Goal: Transaction & Acquisition: Purchase product/service

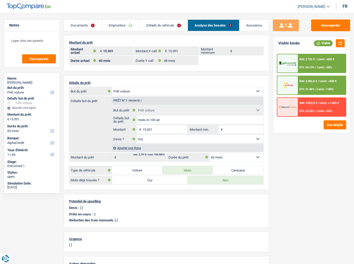
select select "car"
select select "60"
select select "alphacredit"
select select "60"
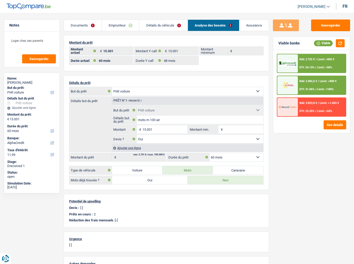
select select "48"
select select "car"
select select "yes"
click at [171, 28] on link "Détails du véhicule" at bounding box center [163, 25] width 48 height 11
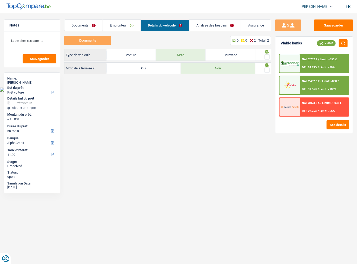
click at [269, 57] on span at bounding box center [267, 56] width 5 height 5
click at [0, 0] on input "radio" at bounding box center [0, 0] width 0 height 0
click at [268, 69] on span at bounding box center [267, 70] width 5 height 5
click at [0, 0] on input "radio" at bounding box center [0, 0] width 0 height 0
drag, startPoint x: 211, startPoint y: 24, endPoint x: 211, endPoint y: 29, distance: 4.9
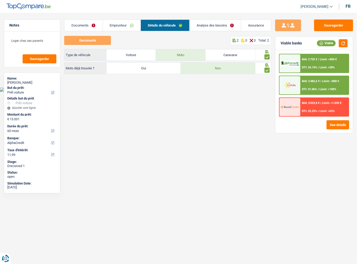
click at [211, 24] on link "Analyse des besoins" at bounding box center [215, 25] width 51 height 11
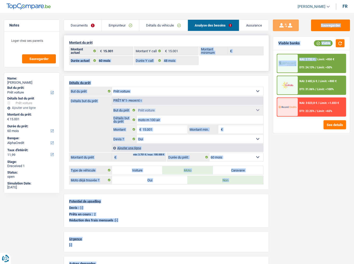
drag, startPoint x: 317, startPoint y: 62, endPoint x: 257, endPoint y: 62, distance: 59.8
click at [257, 62] on div "Notes Loger chez ses parents Sauvegarder Name: Basile Pijcke But du prêt: Confo…" at bounding box center [177, 176] width 354 height 312
click at [261, 62] on div "15.001 € Montant actuel 15.001 € Montant Y call € Montant minimum 12 mois 18 mo…" at bounding box center [166, 56] width 195 height 19
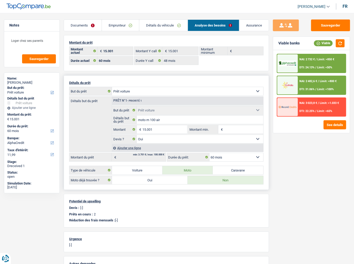
click at [222, 153] on select "12 mois 18 mois 24 mois 30 mois 36 mois 42 mois 48 mois 60 mois Sélectionner un…" at bounding box center [237, 157] width 54 height 8
select select "48"
click at [210, 153] on select "12 mois 18 mois 24 mois 30 mois 36 mois 42 mois 48 mois 60 mois Sélectionner un…" at bounding box center [237, 157] width 54 height 8
select select "48"
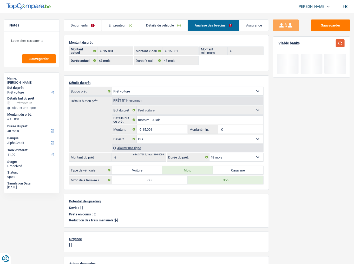
click at [341, 41] on button "button" at bounding box center [340, 43] width 9 height 8
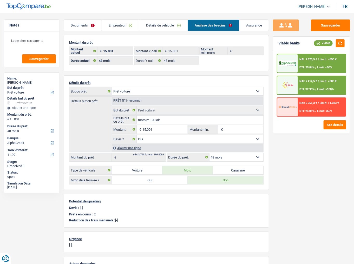
click at [317, 63] on div "NAI: 2 670,5 € / Limit: >850 € DTI: 25.84% / Limit: <50%" at bounding box center [322, 63] width 48 height 18
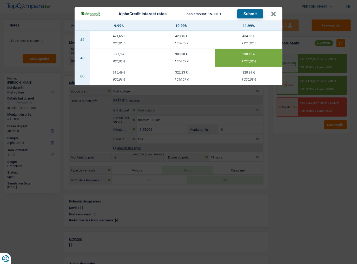
click at [244, 14] on button "Submit" at bounding box center [250, 13] width 26 height 9
click at [342, 42] on div "AlphaCredit interest rates Loan amount: 15 001 € Submit × 9.99% 10.99% 11.99% 4…" at bounding box center [178, 132] width 357 height 264
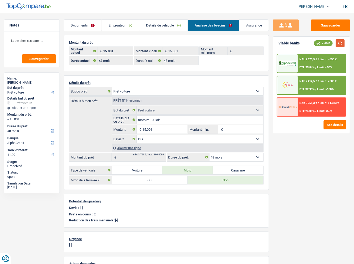
drag, startPoint x: 343, startPoint y: 44, endPoint x: 340, endPoint y: 34, distance: 10.5
click at [342, 40] on button "button" at bounding box center [340, 43] width 9 height 8
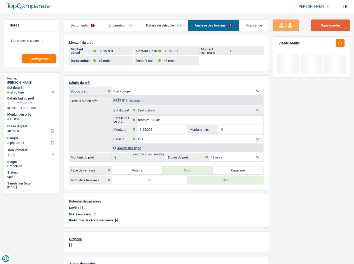
click at [336, 25] on button "Sauvegarder" at bounding box center [330, 26] width 39 height 12
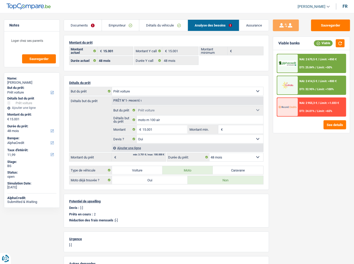
drag, startPoint x: 130, startPoint y: 23, endPoint x: 124, endPoint y: 37, distance: 15.2
click at [130, 23] on link "Emprunteur" at bounding box center [120, 25] width 37 height 11
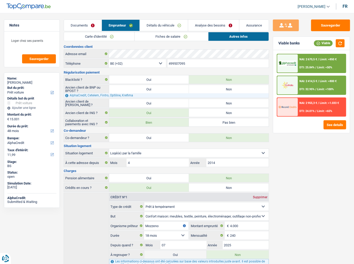
click at [107, 38] on link "Carte d'identité" at bounding box center [99, 36] width 70 height 9
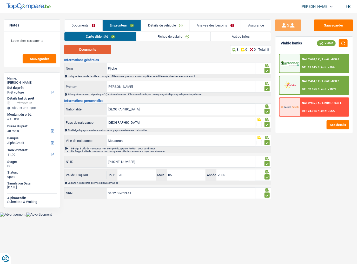
drag, startPoint x: 101, startPoint y: 51, endPoint x: 82, endPoint y: 1, distance: 53.5
click at [101, 49] on button "Documents" at bounding box center [87, 49] width 47 height 9
click at [239, 37] on link "Autres infos" at bounding box center [241, 36] width 60 height 9
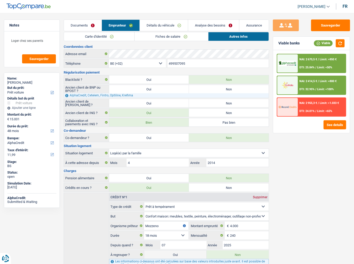
click at [205, 20] on link "Analyse des besoins" at bounding box center [213, 25] width 51 height 11
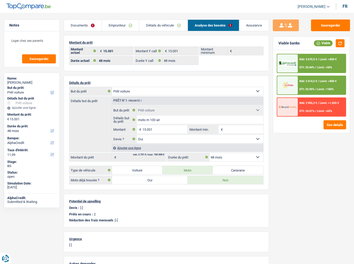
click at [134, 25] on link "Emprunteur" at bounding box center [120, 25] width 37 height 11
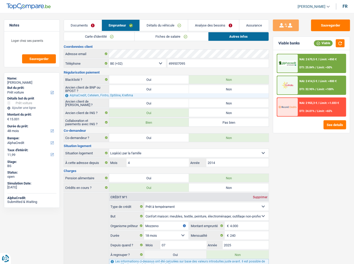
click at [172, 34] on link "Fiches de salaire" at bounding box center [172, 36] width 74 height 9
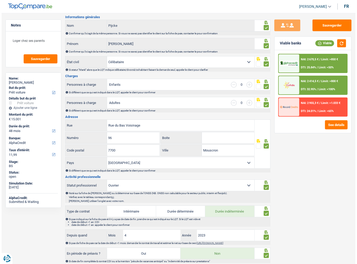
scroll to position [24, 0]
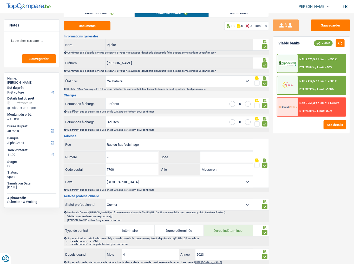
click at [302, 60] on span "NAI: 2 670,5 €" at bounding box center [309, 59] width 18 height 3
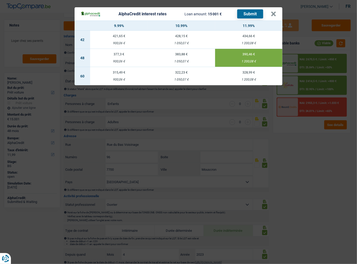
drag, startPoint x: 285, startPoint y: 162, endPoint x: 302, endPoint y: 144, distance: 24.5
click at [286, 160] on div "AlphaCredit interest rates Loan amount: 15 001 € Submit × 9.99% 10.99% 11.99% 4…" at bounding box center [178, 132] width 357 height 264
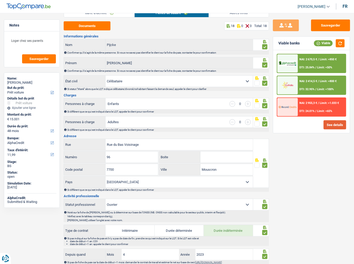
click at [327, 127] on button "See details" at bounding box center [335, 124] width 23 height 9
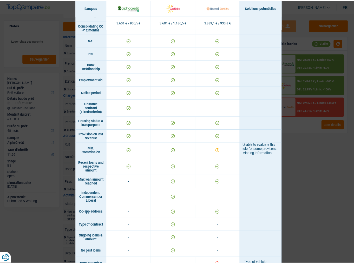
scroll to position [248, 0]
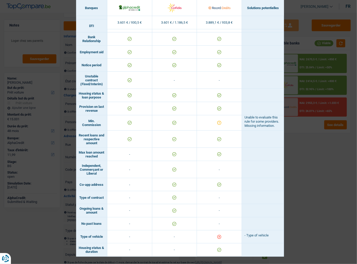
click at [317, 158] on div "Banks conditions × Banques Solutions potentielles Revenus / Charges 3.601 € / 9…" at bounding box center [178, 132] width 357 height 264
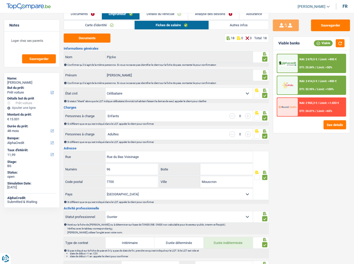
scroll to position [0, 0]
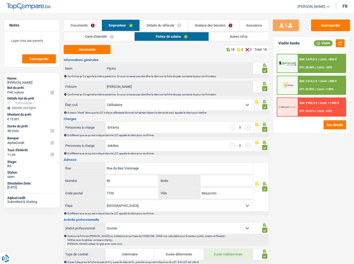
drag, startPoint x: 213, startPoint y: 25, endPoint x: 206, endPoint y: 37, distance: 12.8
click at [213, 25] on link "Analyse des besoins" at bounding box center [213, 25] width 51 height 11
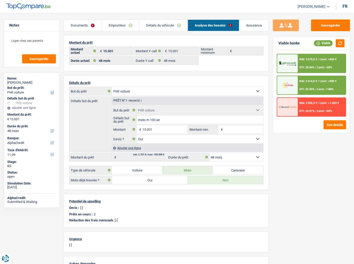
click at [131, 27] on link "Emprunteur" at bounding box center [120, 25] width 37 height 11
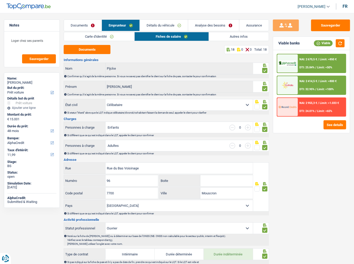
click at [227, 32] on link "Autres infos" at bounding box center [239, 36] width 60 height 9
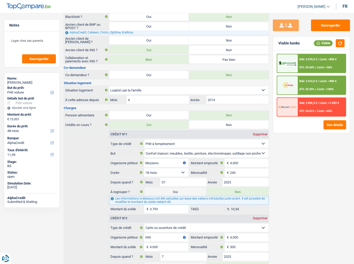
scroll to position [89, 0]
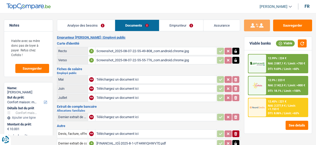
select select "household"
select select "60"
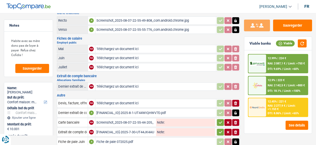
scroll to position [21, 0]
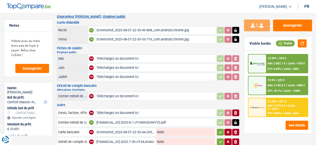
click at [137, 33] on div "Screenshot_2025-08-07-22-55-49-808_com.android.chrome.jpg" at bounding box center [155, 30] width 119 height 8
click at [131, 38] on div "Screenshot_2025-08-07-22-55-55-776_com.android.chrome.jpg" at bounding box center [155, 39] width 119 height 8
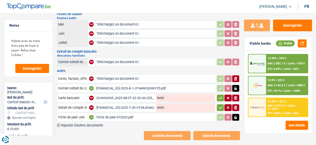
scroll to position [58, 0]
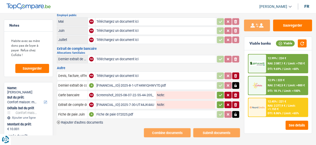
click at [127, 81] on div "BE04001699569231-2025-8-1-UT44WIQHWV7D.pdf" at bounding box center [155, 85] width 119 height 8
click at [137, 92] on div "Screenshot_2025-08-07-22-55-44-205_com.android.chrome.jpg" at bounding box center [125, 95] width 59 height 8
click at [145, 101] on div "BE04001699569231-2025-7-30-UT44JK4AUGT1.pdf" at bounding box center [125, 105] width 59 height 8
click at [125, 101] on div "BE04001699569231-2025-7-30-UT44JK4AUGT1.pdf" at bounding box center [125, 105] width 59 height 8
click at [122, 110] on div "Fiche de paie 072025.pdf" at bounding box center [155, 114] width 119 height 8
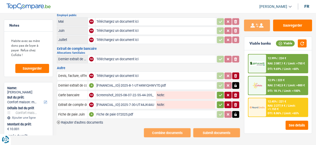
click at [119, 81] on div "BE04001699569231-2025-8-1-UT44WIQHWV7D.pdf" at bounding box center [155, 85] width 119 height 8
click at [99, 81] on div "BE04001699569231-2025-8-1-UT44WIQHWV7D.pdf" at bounding box center [155, 85] width 119 height 8
click at [125, 110] on div "Fiche de paie 072025.pdf" at bounding box center [155, 114] width 119 height 8
click at [155, 110] on div "Fiche de paie 072025.pdf" at bounding box center [155, 114] width 119 height 8
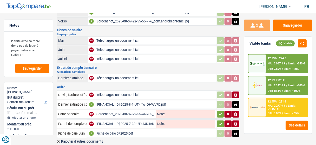
scroll to position [16, 0]
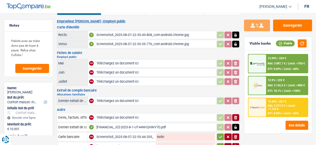
click at [120, 59] on input "Téléchargez un document ici" at bounding box center [155, 63] width 119 height 8
type input "C:\fakepath\05.jpg"
click at [106, 70] on input "Téléchargez un document ici" at bounding box center [155, 72] width 119 height 8
type input "C:\fakepath\06.jpg"
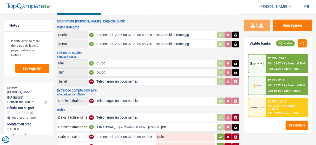
click at [130, 82] on input "Téléchargez un document ici" at bounding box center [155, 81] width 119 height 8
type input "C:\fakepath\07.pdf"
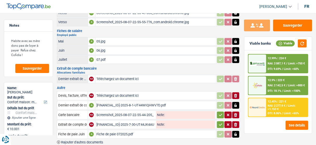
scroll to position [58, 0]
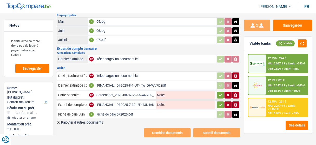
click at [108, 56] on input "Téléchargez un document ici" at bounding box center [155, 59] width 119 height 8
type input "C:\fakepath\allocs fam.jpg"
click at [115, 81] on div "BE04001699569231-2025-8-1-UT44WIQHWV7D.pdf" at bounding box center [155, 85] width 119 height 8
click at [111, 81] on div "BE04001699569231-2025-8-1-UT44WIQHWV7D.pdf" at bounding box center [155, 85] width 119 height 8
click at [115, 74] on input "Téléchargez un document ici" at bounding box center [155, 76] width 119 height 8
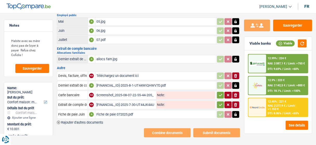
type input "C:\fakepath\allocs fam 08 avec prime.pdf"
click at [76, 73] on input "Devis, facture, offre, bon de commande" at bounding box center [72, 76] width 29 height 8
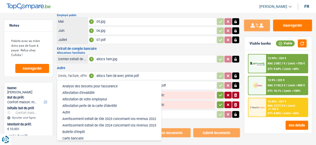
click at [76, 73] on input "Devis, facture, offre, bon de commande" at bounding box center [72, 76] width 29 height 8
click at [76, 74] on input "Devis, facture, offre, bon de commande" at bounding box center [72, 76] width 29 height 8
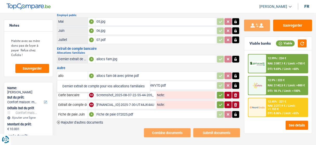
click at [95, 85] on li "Dernier extrait de compte pour vos allocations familiales" at bounding box center [104, 86] width 88 height 7
type input "Dernier extrait de compte pour vos allocations familiales"
click at [131, 82] on div "BE04001699569231-2025-8-1-UT44WIQHWV7D.pdf" at bounding box center [155, 85] width 119 height 8
click at [236, 83] on icon "button" at bounding box center [236, 85] width 4 height 5
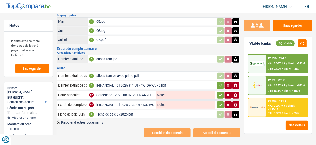
click at [236, 83] on icon "ionicons-v5-e" at bounding box center [236, 85] width 4 height 5
click at [120, 92] on div "Screenshot_2025-08-07-22-55-44-205_com.android.chrome.jpg" at bounding box center [125, 95] width 59 height 8
click at [115, 111] on div "Fiche de paie 072025.pdf" at bounding box center [155, 114] width 119 height 8
click at [236, 112] on icon "button" at bounding box center [236, 114] width 4 height 5
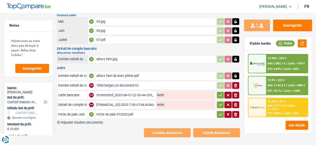
click at [235, 112] on icon "button" at bounding box center [235, 114] width 3 height 4
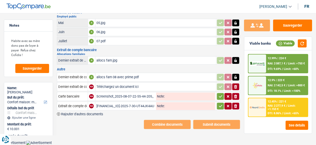
scroll to position [48, 0]
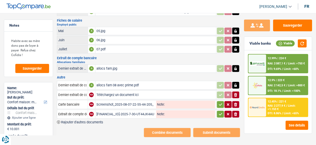
click at [133, 110] on div "BE04001699569231-2025-7-30-UT44JK4AUGT1.pdf" at bounding box center [125, 114] width 59 height 8
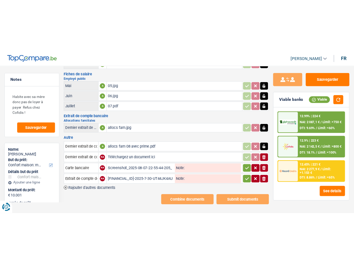
scroll to position [0, 0]
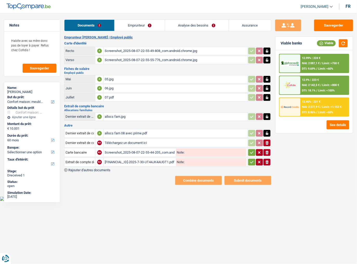
click at [129, 25] on link "Emprunteur" at bounding box center [140, 25] width 50 height 11
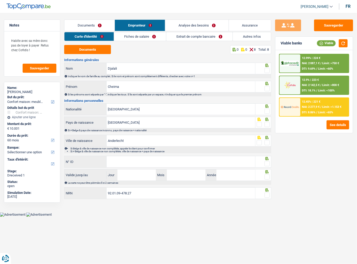
click at [96, 29] on link "Documents" at bounding box center [89, 25] width 50 height 11
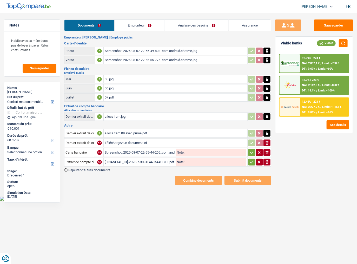
click at [136, 28] on link "Emprunteur" at bounding box center [140, 25] width 50 height 11
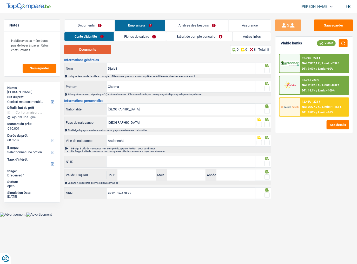
click at [95, 50] on button "Documents" at bounding box center [87, 49] width 47 height 9
click at [267, 71] on span at bounding box center [267, 70] width 5 height 5
click at [0, 0] on input "radio" at bounding box center [0, 0] width 0 height 0
click at [268, 89] on span at bounding box center [267, 88] width 5 height 5
click at [0, 0] on input "radio" at bounding box center [0, 0] width 0 height 0
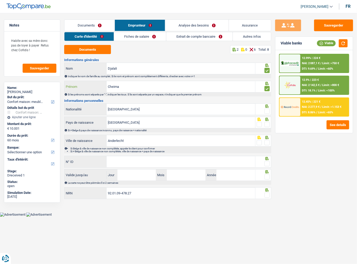
click at [115, 88] on input "Cheima" at bounding box center [181, 86] width 149 height 11
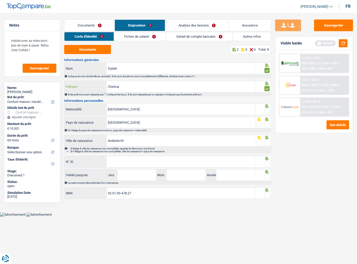
type input "Cheïma"
click at [268, 110] on span at bounding box center [267, 111] width 5 height 5
click at [0, 0] on input "radio" at bounding box center [0, 0] width 0 height 0
click at [268, 122] on span at bounding box center [267, 124] width 5 height 5
click at [0, 0] on input "radio" at bounding box center [0, 0] width 0 height 0
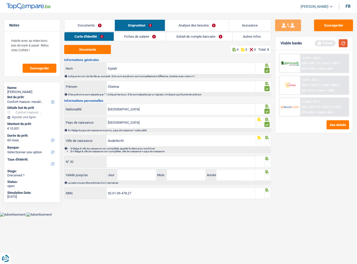
click at [316, 44] on button "button" at bounding box center [343, 43] width 9 height 8
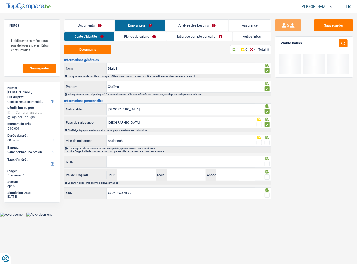
click at [269, 143] on span at bounding box center [267, 142] width 5 height 5
click at [0, 0] on input "radio" at bounding box center [0, 0] width 0 height 0
click at [208, 144] on input "N° ID" at bounding box center [181, 161] width 149 height 11
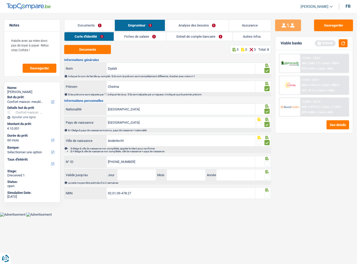
type input "595-2286962-11"
click at [268, 144] on span at bounding box center [267, 163] width 5 height 5
click at [0, 0] on input "radio" at bounding box center [0, 0] width 0 height 0
click at [316, 44] on button "button" at bounding box center [343, 43] width 9 height 8
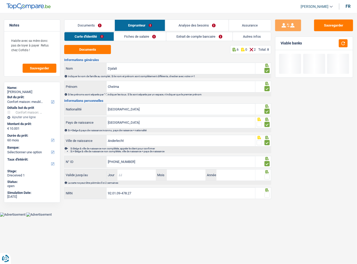
click at [141, 144] on input "Jour" at bounding box center [137, 175] width 39 height 11
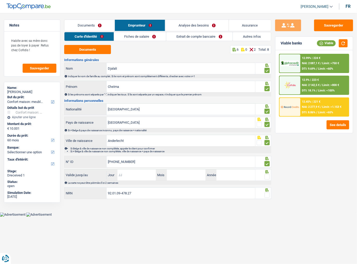
click at [134, 144] on input "Jour" at bounding box center [137, 175] width 39 height 11
click at [128, 144] on input "Jour" at bounding box center [137, 175] width 39 height 11
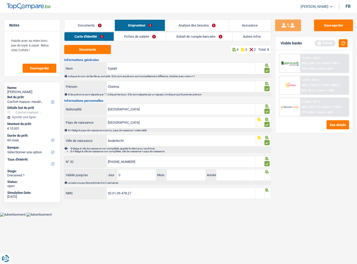
type input "06"
click at [189, 144] on input "0" at bounding box center [186, 175] width 39 height 11
type input "05"
type input "2034"
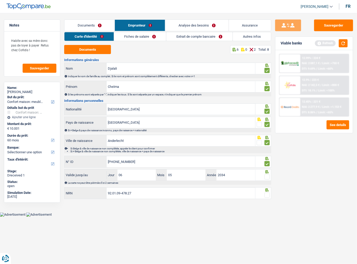
click at [266, 144] on span at bounding box center [267, 176] width 5 height 5
click at [0, 0] on input "radio" at bounding box center [0, 0] width 0 height 0
click at [316, 42] on button "button" at bounding box center [343, 43] width 9 height 8
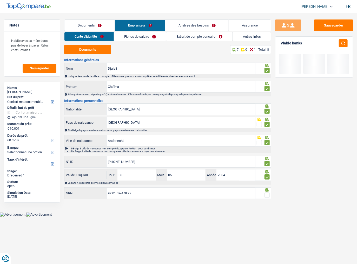
click at [266, 144] on span at bounding box center [267, 195] width 5 height 5
click at [0, 0] on input "radio" at bounding box center [0, 0] width 0 height 0
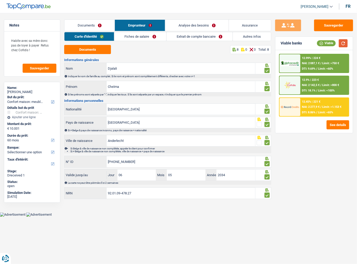
click at [316, 43] on button "button" at bounding box center [343, 43] width 9 height 8
click at [139, 37] on link "Fiches de salaire" at bounding box center [140, 36] width 52 height 9
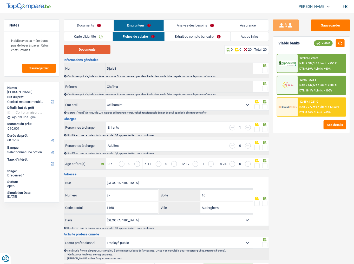
click at [84, 51] on button "Documents" at bounding box center [87, 49] width 47 height 9
drag, startPoint x: 264, startPoint y: 72, endPoint x: 264, endPoint y: 78, distance: 5.5
click at [264, 72] on span at bounding box center [264, 70] width 5 height 5
click at [0, 0] on input "radio" at bounding box center [0, 0] width 0 height 0
click at [264, 90] on span at bounding box center [264, 88] width 5 height 5
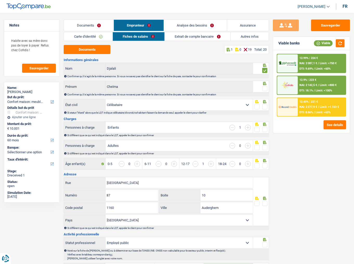
click at [0, 0] on input "radio" at bounding box center [0, 0] width 0 height 0
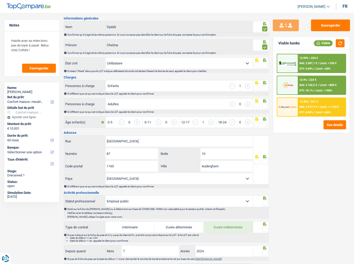
click at [266, 65] on span at bounding box center [264, 65] width 5 height 5
click at [0, 0] on input "radio" at bounding box center [0, 0] width 0 height 0
click at [266, 90] on div at bounding box center [264, 88] width 5 height 7
click at [266, 86] on span at bounding box center [264, 87] width 5 height 5
click at [0, 0] on input "radio" at bounding box center [0, 0] width 0 height 0
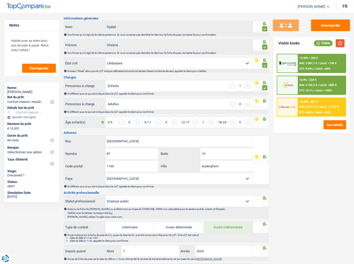
click at [316, 45] on button "button" at bounding box center [340, 43] width 9 height 8
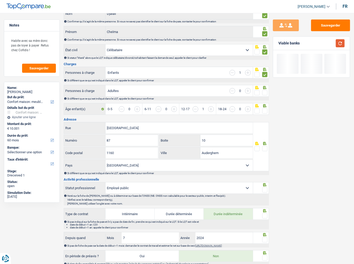
scroll to position [62, 0]
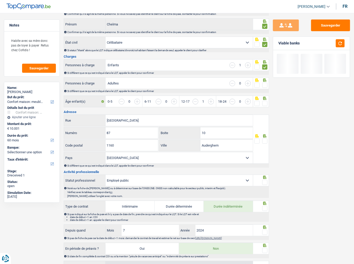
click at [254, 83] on div at bounding box center [261, 83] width 16 height 12
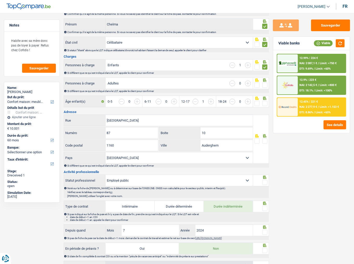
click at [265, 85] on span at bounding box center [264, 85] width 5 height 5
click at [0, 0] on input "radio" at bounding box center [0, 0] width 0 height 0
click at [266, 102] on span at bounding box center [264, 103] width 5 height 5
click at [0, 0] on input "radio" at bounding box center [0, 0] width 0 height 0
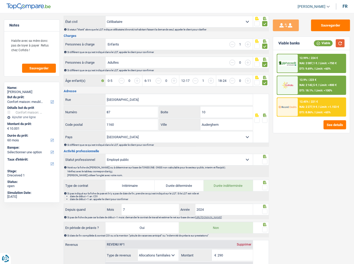
click at [316, 43] on button "button" at bounding box center [340, 43] width 9 height 8
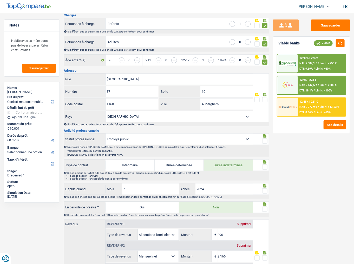
scroll to position [104, 0]
click at [316, 49] on div "Viable banks Viable" at bounding box center [311, 44] width 77 height 14
click at [316, 43] on button "button" at bounding box center [340, 43] width 9 height 8
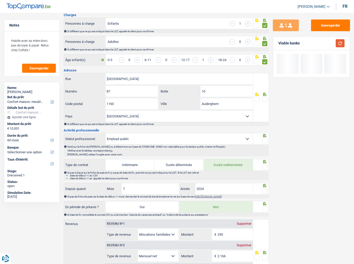
scroll to position [146, 0]
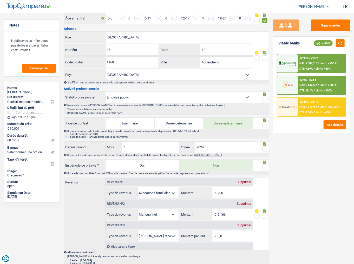
click at [265, 58] on span at bounding box center [264, 57] width 5 height 5
click at [0, 0] on input "radio" at bounding box center [0, 0] width 0 height 0
click at [265, 98] on span at bounding box center [264, 99] width 5 height 5
click at [0, 0] on input "radio" at bounding box center [0, 0] width 0 height 0
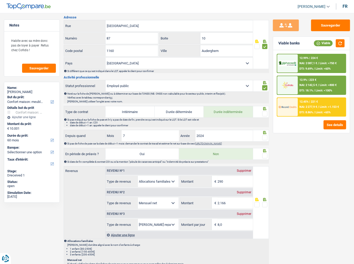
scroll to position [166, 0]
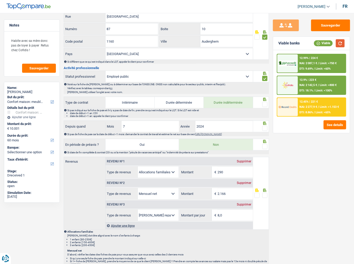
click at [316, 42] on button "button" at bounding box center [340, 43] width 9 height 8
click at [316, 40] on button "button" at bounding box center [340, 43] width 9 height 8
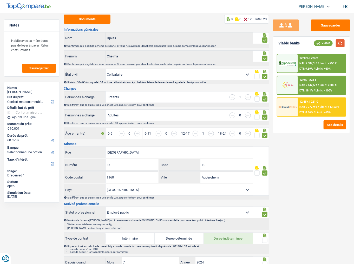
scroll to position [0, 0]
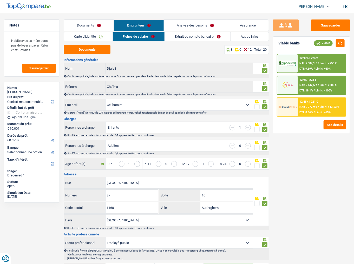
drag, startPoint x: 89, startPoint y: 24, endPoint x: 101, endPoint y: 43, distance: 22.7
click at [89, 24] on link "Documents" at bounding box center [89, 25] width 50 height 11
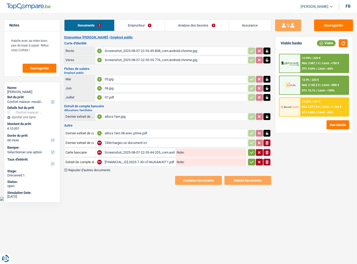
click at [130, 144] on div "Screenshot_2025-08-07-22-55-44-205_com.android.chrome.jpg" at bounding box center [140, 153] width 70 height 8
click at [141, 23] on link "Emprunteur" at bounding box center [140, 25] width 50 height 11
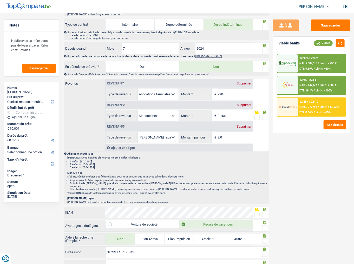
scroll to position [208, 0]
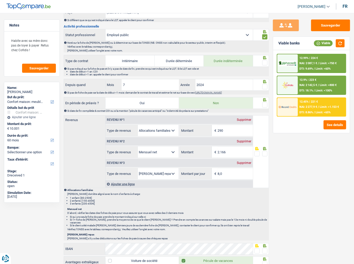
click at [263, 61] on span at bounding box center [264, 62] width 5 height 5
click at [0, 0] on input "radio" at bounding box center [0, 0] width 0 height 0
click at [265, 85] on span at bounding box center [264, 86] width 5 height 5
click at [0, 0] on input "radio" at bounding box center [0, 0] width 0 height 0
click at [265, 109] on div "Si date de fin complétée & contrat CDI ou si la mention "pécule de vacances ant…" at bounding box center [167, 110] width 201 height 3
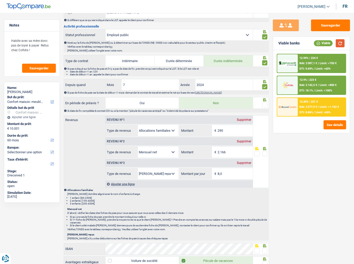
click at [316, 44] on button "button" at bounding box center [340, 43] width 9 height 8
drag, startPoint x: 115, startPoint y: 83, endPoint x: 101, endPoint y: 83, distance: 14.0
click at [101, 83] on div "Depuis quand 7 Mois / 2024 Année" at bounding box center [158, 84] width 189 height 11
type input "03"
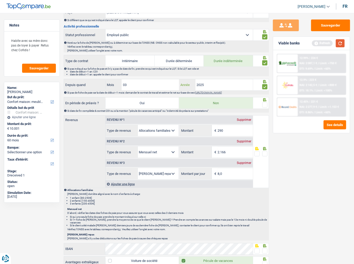
type input "2025"
click at [316, 41] on button "button" at bounding box center [340, 43] width 9 height 8
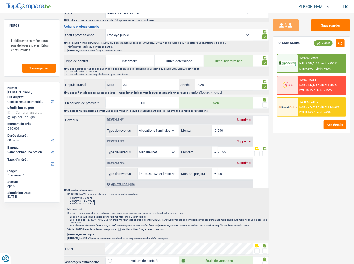
click at [264, 104] on span at bounding box center [264, 104] width 5 height 5
click at [0, 0] on input "radio" at bounding box center [0, 0] width 0 height 0
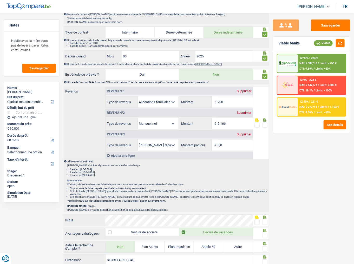
scroll to position [250, 0]
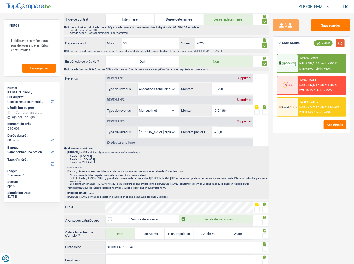
click at [316, 45] on button "button" at bounding box center [340, 43] width 9 height 8
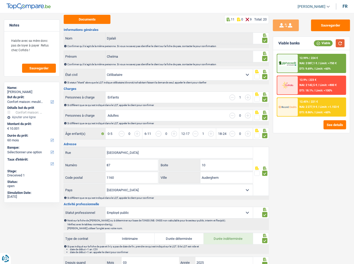
scroll to position [0, 0]
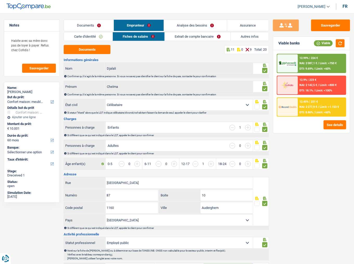
click at [246, 28] on link "Assurance" at bounding box center [248, 25] width 42 height 11
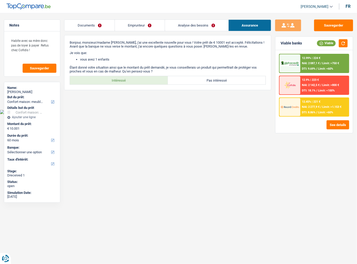
click at [193, 28] on link "Analyse des besoins" at bounding box center [196, 25] width 63 height 11
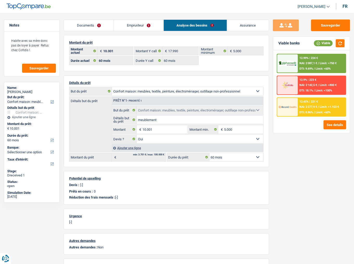
click at [89, 31] on div "Documents Emprunteur Analyse des besoins Assurance Emprunteur Cheïma Djalali | …" at bounding box center [166, 162] width 205 height 285
click at [89, 27] on link "Documents" at bounding box center [89, 25] width 50 height 11
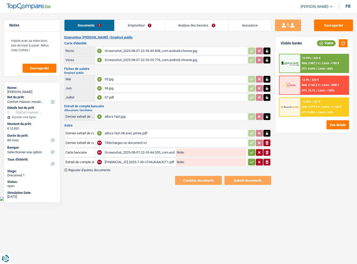
click at [141, 144] on div "[FINANCIAL_ID]-2025-7-30-UT44JK4AUGT1.pdf" at bounding box center [140, 162] width 70 height 8
click at [141, 26] on link "Emprunteur" at bounding box center [140, 25] width 50 height 11
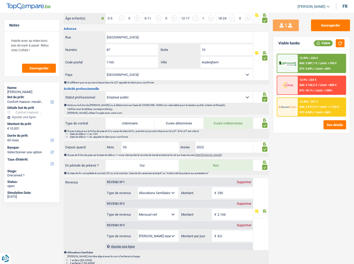
scroll to position [250, 0]
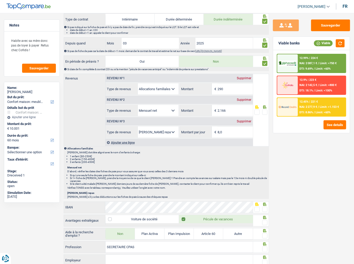
click at [266, 111] on span at bounding box center [264, 112] width 5 height 5
click at [0, 0] on input "radio" at bounding box center [0, 0] width 0 height 0
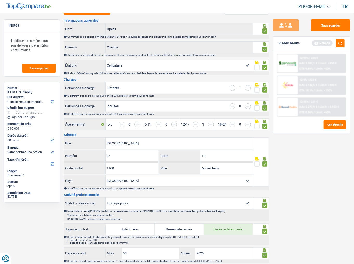
scroll to position [0, 0]
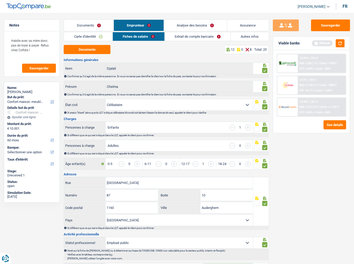
drag, startPoint x: 88, startPoint y: 28, endPoint x: 96, endPoint y: 51, distance: 24.3
click at [88, 28] on link "Documents" at bounding box center [89, 25] width 50 height 11
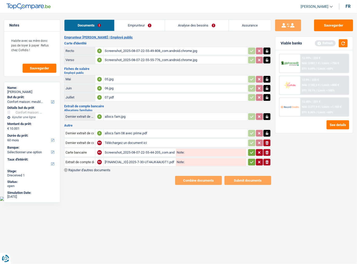
click at [115, 144] on div "[FINANCIAL_ID]-2025-7-30-UT44JK4AUGT1.pdf" at bounding box center [140, 162] width 70 height 8
click at [142, 27] on link "Emprunteur" at bounding box center [140, 25] width 50 height 11
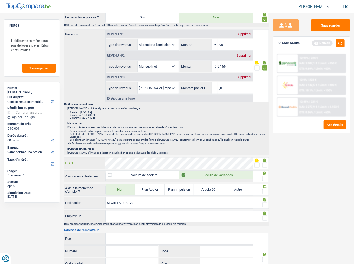
scroll to position [333, 0]
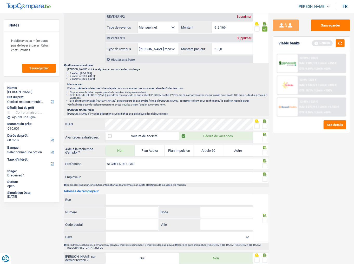
click at [265, 124] on span at bounding box center [264, 126] width 5 height 5
click at [0, 0] on input "radio" at bounding box center [0, 0] width 0 height 0
click at [264, 137] on span at bounding box center [264, 139] width 5 height 5
click at [0, 0] on input "radio" at bounding box center [0, 0] width 0 height 0
click at [265, 144] on div at bounding box center [264, 153] width 5 height 7
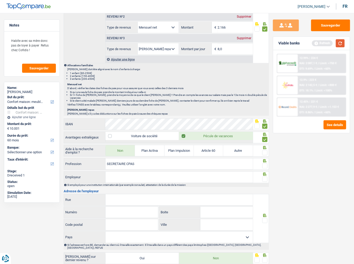
click at [316, 42] on button "button" at bounding box center [340, 43] width 9 height 8
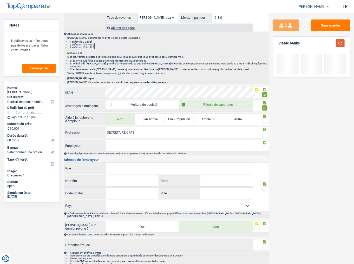
scroll to position [372, 0]
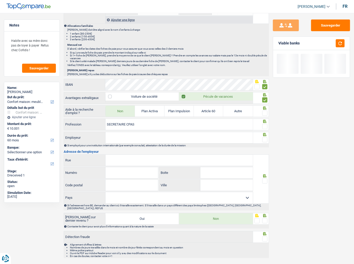
click at [265, 111] on span at bounding box center [264, 113] width 5 height 5
click at [0, 0] on input "radio" at bounding box center [0, 0] width 0 height 0
click at [264, 124] on span at bounding box center [264, 126] width 5 height 5
click at [0, 0] on input "radio" at bounding box center [0, 0] width 0 height 0
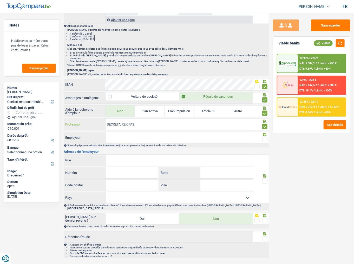
drag, startPoint x: 163, startPoint y: 122, endPoint x: 71, endPoint y: 123, distance: 91.8
click at [71, 123] on div "SECRETAIRE CPAS Profession" at bounding box center [158, 124] width 189 height 11
click at [164, 120] on input "SECRETAIRE CPAS" at bounding box center [179, 124] width 147 height 11
drag, startPoint x: 164, startPoint y: 120, endPoint x: 84, endPoint y: 119, distance: 80.1
click at [84, 119] on div "SECRETAIRE CPAS Profession" at bounding box center [158, 124] width 189 height 11
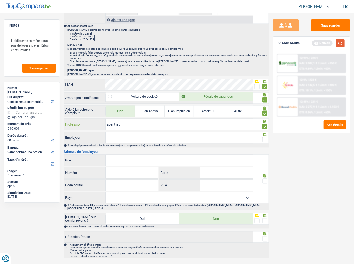
type input "agent isp"
click at [316, 42] on button "button" at bounding box center [340, 43] width 9 height 8
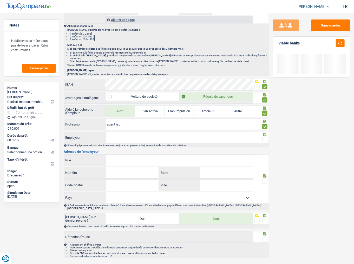
drag, startPoint x: 147, startPoint y: 143, endPoint x: 142, endPoint y: 132, distance: 11.9
click at [142, 132] on input "Employeur" at bounding box center [179, 137] width 147 height 11
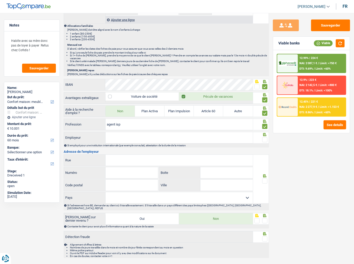
click at [187, 144] on h3 "Adresse de l'employeur" at bounding box center [166, 151] width 205 height 3
click at [193, 134] on input "Employeur" at bounding box center [179, 137] width 147 height 11
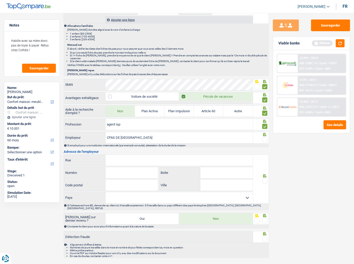
type input "CPAS DE Bruxelles"
click at [265, 137] on span at bounding box center [264, 139] width 5 height 5
click at [0, 0] on input "radio" at bounding box center [0, 0] width 0 height 0
click at [316, 43] on button "button" at bounding box center [340, 43] width 9 height 8
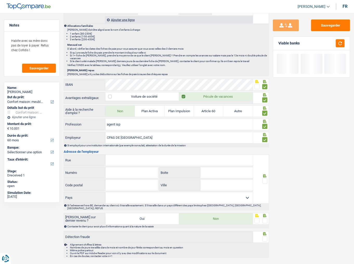
click at [128, 144] on input "Rue" at bounding box center [179, 160] width 147 height 11
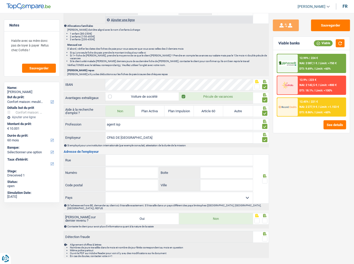
type input "u"
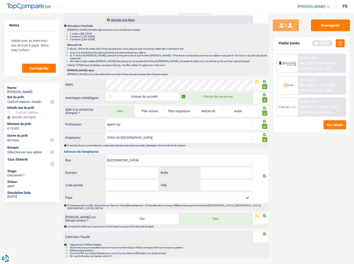
type input "rue haute"
click at [125, 144] on input "298" at bounding box center [132, 172] width 53 height 11
type input "298A"
click at [118, 144] on input "Code postal" at bounding box center [132, 185] width 53 height 11
type input "1000"
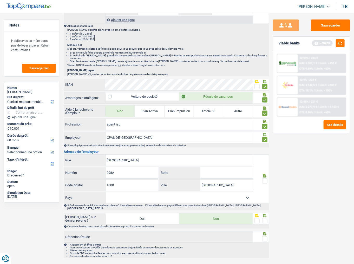
type input "bruxelles"
click at [128, 144] on select "Belgique France Allemagne Italie Luxembourg Pays-Bas Espagne Suisse Sélectionne…" at bounding box center [179, 197] width 147 height 11
select select "BE"
click at [106, 144] on select "Belgique France Allemagne Italie Luxembourg Pays-Bas Espagne Suisse Sélectionne…" at bounding box center [179, 197] width 147 height 11
click at [262, 144] on fieldset at bounding box center [261, 181] width 13 height 7
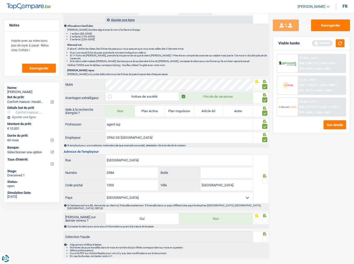
click at [266, 144] on span at bounding box center [264, 220] width 5 height 5
click at [0, 0] on input "radio" at bounding box center [0, 0] width 0 height 0
click at [265, 144] on div at bounding box center [264, 181] width 5 height 7
click at [316, 42] on button "button" at bounding box center [340, 43] width 9 height 8
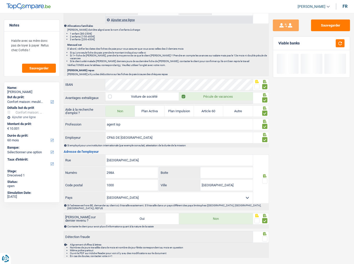
click at [266, 144] on span at bounding box center [264, 181] width 5 height 5
click at [0, 0] on input "radio" at bounding box center [0, 0] width 0 height 0
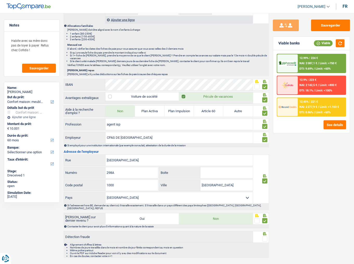
click at [265, 144] on span at bounding box center [264, 239] width 5 height 5
click at [0, 0] on input "radio" at bounding box center [0, 0] width 0 height 0
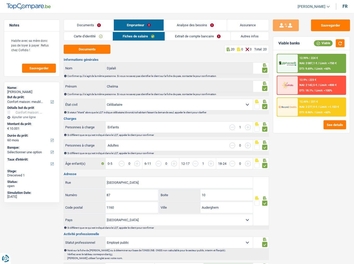
scroll to position [0, 0]
click at [190, 35] on link "Extrait de compte bancaire" at bounding box center [198, 36] width 66 height 9
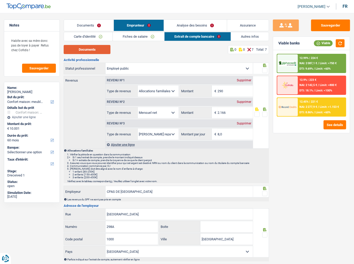
click at [99, 48] on button "Documents" at bounding box center [87, 49] width 47 height 9
click at [74, 25] on link "Documents" at bounding box center [89, 25] width 50 height 11
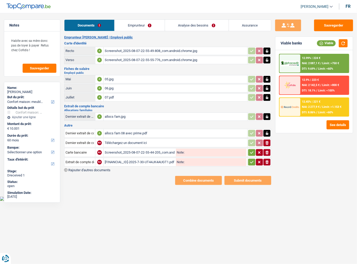
click at [133, 144] on div "BE04001699569231-2025-7-30-UT44JK4AUGT1.pdf" at bounding box center [140, 162] width 70 height 8
click at [131, 144] on div "Screenshot_2025-08-07-22-55-44-205_com.android.chrome.jpg" at bounding box center [140, 153] width 70 height 8
click at [130, 131] on div "allocs fam 08 avec prime.pdf" at bounding box center [176, 134] width 142 height 8
click at [139, 114] on div "allocs fam.jpg" at bounding box center [176, 117] width 142 height 8
click at [142, 30] on link "Emprunteur" at bounding box center [140, 25] width 50 height 11
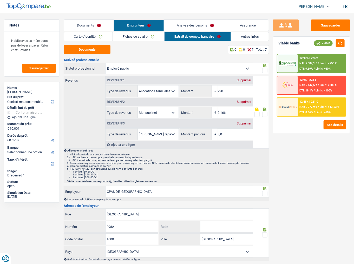
click at [267, 111] on div at bounding box center [264, 114] width 5 height 7
click at [266, 113] on span at bounding box center [264, 114] width 5 height 5
click at [0, 0] on input "radio" at bounding box center [0, 0] width 0 height 0
click at [264, 72] on span at bounding box center [264, 70] width 5 height 5
click at [0, 0] on input "radio" at bounding box center [0, 0] width 0 height 0
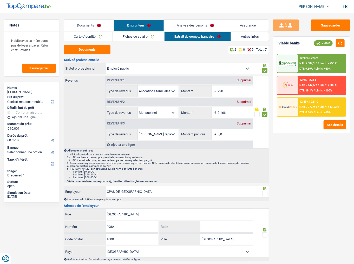
click at [244, 122] on div "Supprimer" at bounding box center [244, 123] width 17 height 3
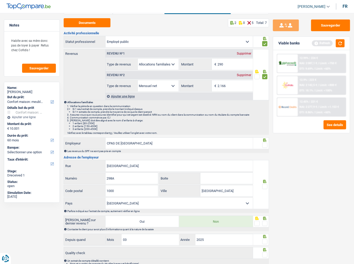
scroll to position [53, 0]
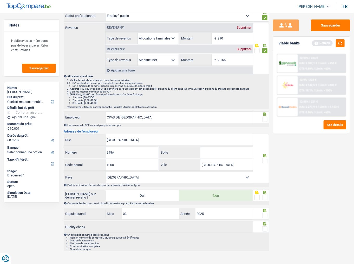
click at [265, 119] on span at bounding box center [264, 119] width 5 height 5
click at [0, 0] on input "radio" at bounding box center [0, 0] width 0 height 0
click at [266, 144] on span at bounding box center [264, 160] width 5 height 5
click at [0, 0] on input "radio" at bounding box center [0, 0] width 0 height 0
click at [266, 144] on span at bounding box center [264, 197] width 5 height 5
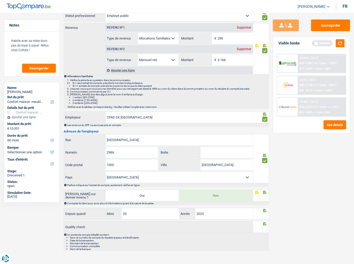
click at [0, 0] on input "radio" at bounding box center [0, 0] width 0 height 0
click at [265, 144] on span at bounding box center [264, 215] width 5 height 5
click at [0, 0] on input "radio" at bounding box center [0, 0] width 0 height 0
drag, startPoint x: 265, startPoint y: 228, endPoint x: 269, endPoint y: 215, distance: 12.9
click at [265, 144] on span at bounding box center [264, 229] width 5 height 5
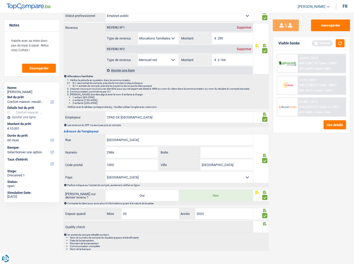
click at [0, 0] on input "radio" at bounding box center [0, 0] width 0 height 0
click at [316, 43] on button "button" at bounding box center [340, 43] width 9 height 8
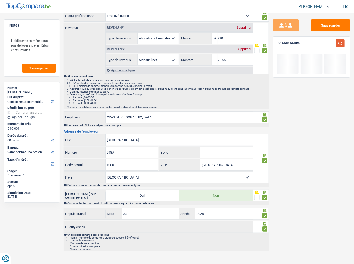
scroll to position [0, 0]
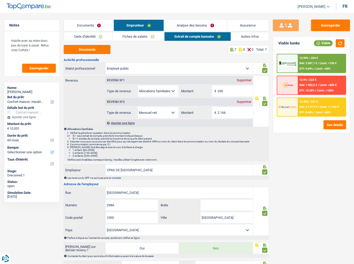
click at [193, 28] on link "Analyse des besoins" at bounding box center [195, 25] width 63 height 11
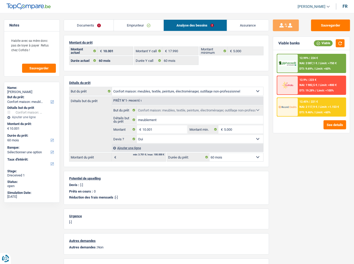
click at [316, 62] on span "Limit: >750 €" at bounding box center [328, 63] width 17 height 3
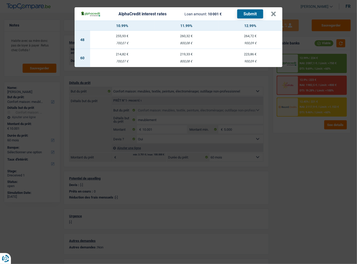
click at [134, 59] on td "214,82 € 700,07 €" at bounding box center [122, 58] width 64 height 18
select select "alphacredit"
type input "10,99"
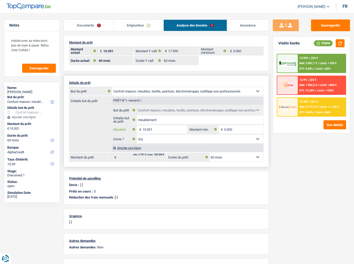
click at [146, 130] on input "10.001" at bounding box center [165, 129] width 45 height 8
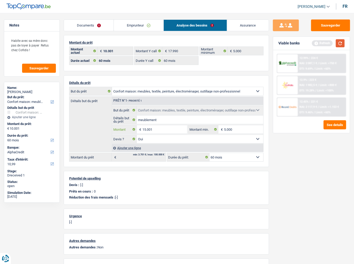
type input "15.001"
select select "84"
type input "15.001"
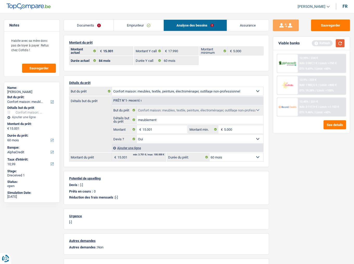
select select "84"
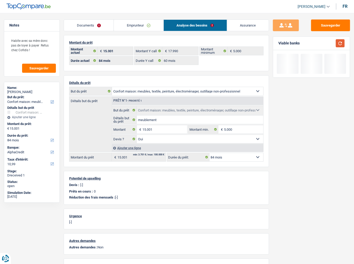
click at [316, 42] on button "button" at bounding box center [340, 43] width 9 height 8
click at [146, 130] on input "15.001" at bounding box center [165, 129] width 45 height 8
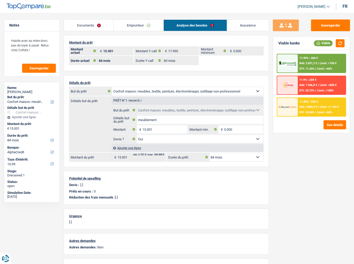
click at [312, 106] on span "NAI: 2 083,3 €" at bounding box center [309, 106] width 18 height 3
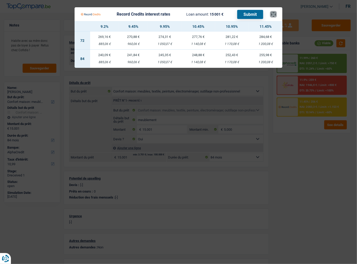
click at [274, 14] on button "×" at bounding box center [273, 14] width 5 height 5
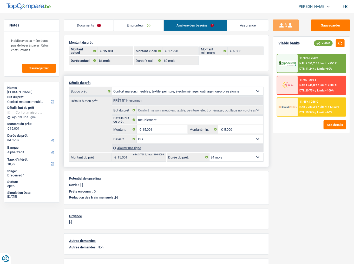
click at [243, 144] on select "12 mois 18 mois 24 mois 30 mois 36 mois 42 mois 48 mois 60 mois 72 mois 84 mois…" at bounding box center [237, 157] width 54 height 8
select select "60"
click at [210, 144] on select "12 mois 18 mois 24 mois 30 mois 36 mois 42 mois 48 mois 60 mois 72 mois 84 mois…" at bounding box center [237, 157] width 54 height 8
select select "60"
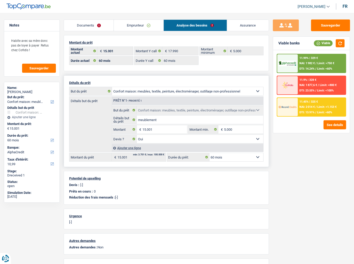
click at [135, 144] on div "Ajouter une ligne" at bounding box center [188, 148] width 152 height 8
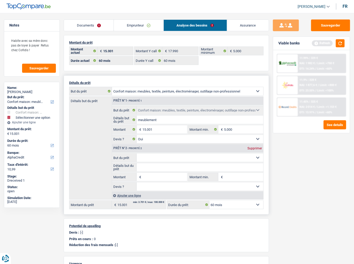
click at [156, 144] on input "Montant" at bounding box center [165, 177] width 45 height 8
click at [316, 42] on button "button" at bounding box center [340, 43] width 9 height 8
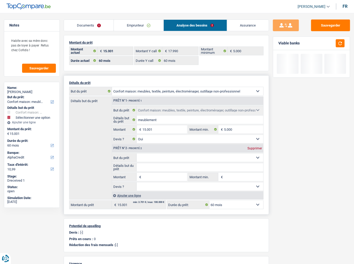
click at [155, 144] on input "Montant" at bounding box center [165, 177] width 45 height 8
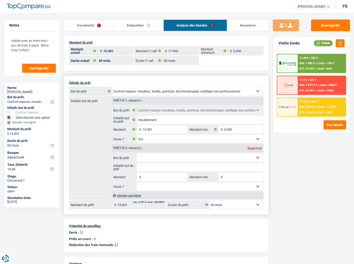
click at [258, 144] on div "Supprimer" at bounding box center [254, 148] width 17 height 3
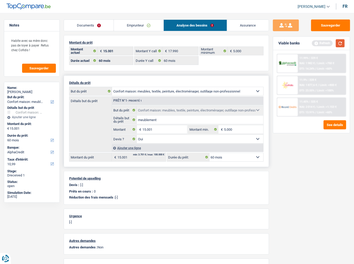
click at [316, 45] on button "button" at bounding box center [340, 43] width 9 height 8
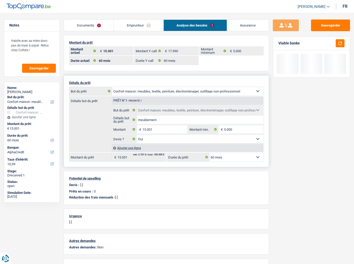
click at [134, 29] on link "Emprunteur" at bounding box center [138, 25] width 49 height 11
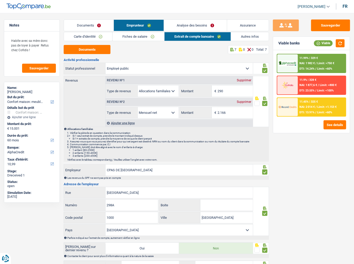
click at [202, 22] on link "Analyse des besoins" at bounding box center [195, 25] width 63 height 11
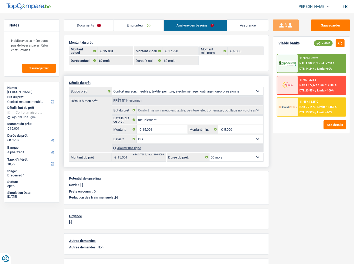
click at [160, 90] on select "Confort maison: meubles, textile, peinture, électroménager, outillage non-profe…" at bounding box center [187, 91] width 151 height 8
select select "car"
click at [112, 87] on select "Confort maison: meubles, textile, peinture, électroménager, outillage non-profe…" at bounding box center [187, 91] width 151 height 8
select select "car"
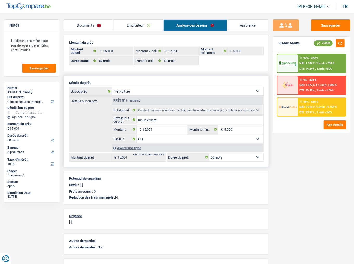
select select "car"
select select
select select "household"
select select "yes"
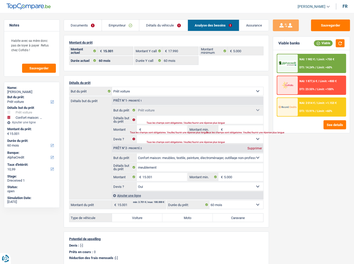
click at [253, 144] on div "Supprimer" at bounding box center [254, 148] width 17 height 3
type input "0"
select select
type input "0"
select select
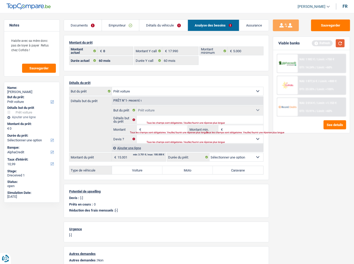
click at [316, 42] on button "button" at bounding box center [340, 43] width 9 height 8
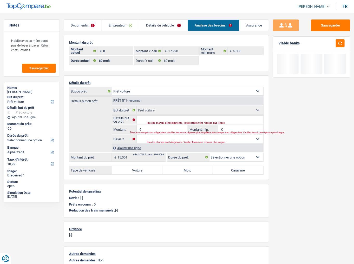
click at [157, 122] on div "Tous les champs sont obligatoires. Veuillez fournir une réponse plus longue" at bounding box center [199, 123] width 105 height 2
click at [155, 119] on input "Détails but du prêt" at bounding box center [200, 120] width 127 height 8
click at [150, 132] on div "Tous les champs sont obligatoires. Veuillez fournir une réponse plus longue" at bounding box center [155, 133] width 51 height 2
click at [149, 127] on input "Montant" at bounding box center [165, 129] width 45 height 8
type input "17.990"
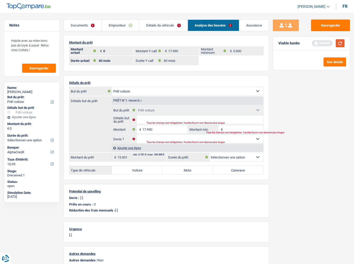
type input "17.990"
select select "60"
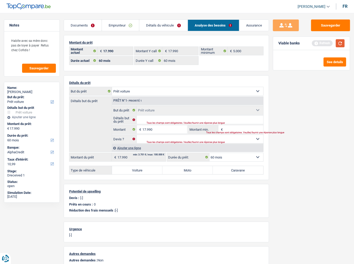
click at [316, 45] on button "button" at bounding box center [340, 43] width 9 height 8
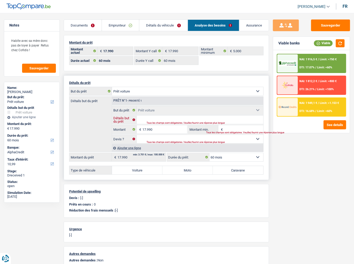
click at [142, 118] on input "Détails but du prêt" at bounding box center [200, 120] width 127 height 8
click at [169, 26] on link "Détails du véhicule" at bounding box center [163, 25] width 48 height 11
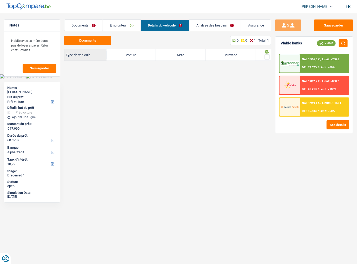
click at [145, 55] on label "Voiture" at bounding box center [132, 54] width 50 height 11
click at [145, 55] on input "Voiture" at bounding box center [132, 54] width 50 height 11
radio input "true"
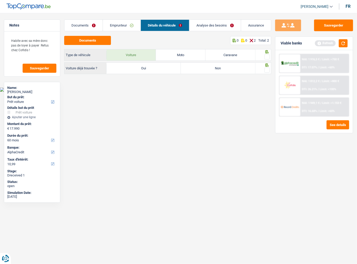
click at [266, 57] on span at bounding box center [267, 56] width 5 height 5
click at [0, 0] on input "radio" at bounding box center [0, 0] width 0 height 0
click at [182, 69] on label "Non" at bounding box center [218, 68] width 74 height 11
click at [182, 69] on input "Non" at bounding box center [218, 68] width 74 height 11
radio input "true"
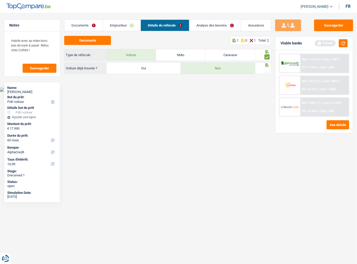
click at [150, 71] on label "Oui" at bounding box center [144, 68] width 74 height 11
click at [150, 71] on input "Oui" at bounding box center [144, 68] width 74 height 11
radio input "true"
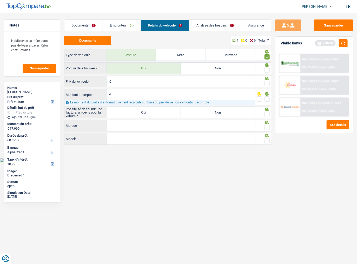
click at [269, 70] on span at bounding box center [267, 70] width 5 height 5
click at [0, 0] on input "radio" at bounding box center [0, 0] width 0 height 0
click at [190, 83] on input "Prix du véhicule" at bounding box center [183, 81] width 143 height 11
click at [137, 80] on input "Prix du véhicule" at bounding box center [183, 81] width 143 height 11
type input "17.990"
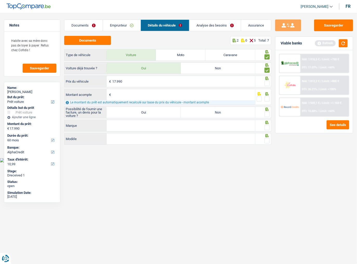
click at [267, 82] on span at bounding box center [267, 83] width 5 height 5
click at [0, 0] on input "radio" at bounding box center [0, 0] width 0 height 0
drag, startPoint x: 345, startPoint y: 43, endPoint x: 341, endPoint y: 43, distance: 4.2
click at [316, 43] on button "button" at bounding box center [343, 43] width 9 height 8
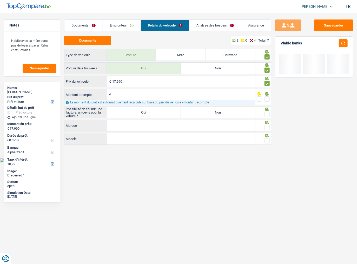
click at [142, 93] on input "Montant acompte" at bounding box center [183, 94] width 143 height 11
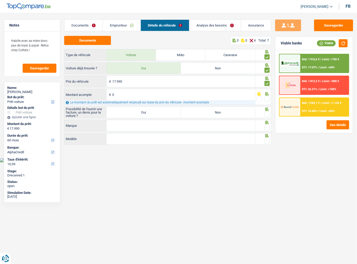
type input "0"
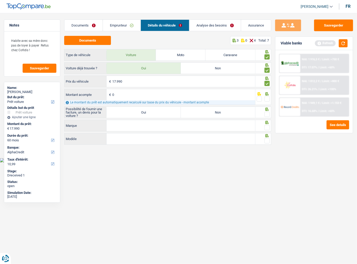
click at [266, 98] on span at bounding box center [267, 98] width 5 height 5
click at [0, 0] on input "radio" at bounding box center [0, 0] width 0 height 0
drag, startPoint x: 166, startPoint y: 111, endPoint x: 263, endPoint y: 113, distance: 97.0
click at [170, 112] on label "Oui" at bounding box center [144, 112] width 74 height 11
click at [170, 112] on input "Oui" at bounding box center [144, 112] width 74 height 11
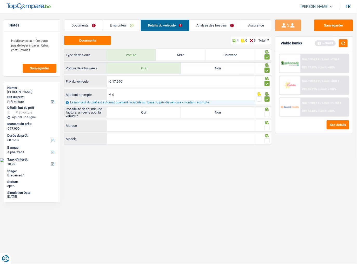
radio input "true"
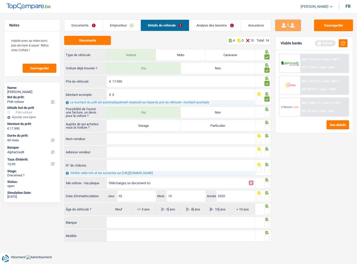
drag, startPoint x: 268, startPoint y: 113, endPoint x: 186, endPoint y: 126, distance: 83.2
click at [268, 113] on span at bounding box center [267, 114] width 5 height 5
click at [0, 0] on input "radio" at bounding box center [0, 0] width 0 height 0
click at [153, 125] on label "Garage" at bounding box center [144, 125] width 74 height 11
click at [153, 125] on input "Garage" at bounding box center [144, 125] width 74 height 11
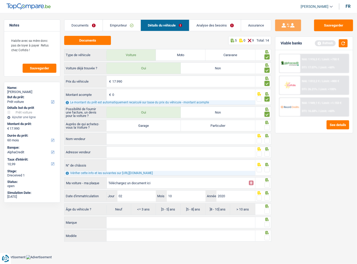
radio input "true"
drag, startPoint x: 267, startPoint y: 127, endPoint x: 166, endPoint y: 143, distance: 101.8
click at [263, 128] on fieldset at bounding box center [263, 128] width 13 height 7
click at [161, 143] on input "Nom vendeur" at bounding box center [181, 138] width 149 height 11
click at [117, 139] on input "Nom vendeur" at bounding box center [181, 138] width 149 height 11
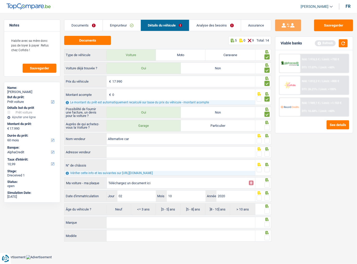
type input "Alternative car"
click at [266, 141] on span at bounding box center [267, 140] width 5 height 5
click at [0, 0] on input "radio" at bounding box center [0, 0] width 0 height 0
click at [270, 125] on span at bounding box center [267, 127] width 5 height 5
click at [0, 0] on input "radio" at bounding box center [0, 0] width 0 height 0
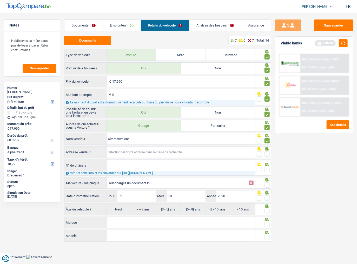
click at [177, 144] on input "Adresse vendeur" at bounding box center [181, 152] width 149 height 11
type input "Chaussée de Charleroi; 229; 5030; Gembloux; BE"
drag, startPoint x: 268, startPoint y: 152, endPoint x: 268, endPoint y: 148, distance: 4.2
click at [268, 144] on span at bounding box center [267, 154] width 5 height 5
click at [0, 0] on input "radio" at bounding box center [0, 0] width 0 height 0
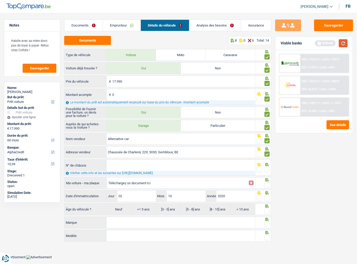
click at [316, 41] on button "button" at bounding box center [343, 43] width 9 height 8
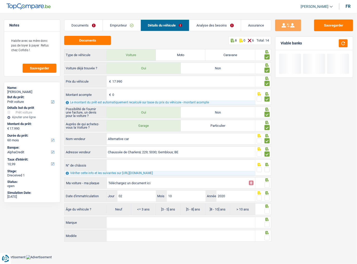
click at [155, 144] on input "N° de châssis" at bounding box center [181, 165] width 149 height 11
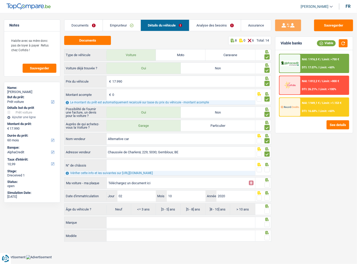
click at [213, 144] on input "N° de châssis" at bounding box center [181, 165] width 149 height 11
click at [316, 43] on button "button" at bounding box center [343, 43] width 9 height 8
click at [112, 144] on input "N° de châssis" at bounding box center [181, 165] width 149 height 11
click at [268, 144] on span at bounding box center [267, 169] width 5 height 5
click at [0, 0] on input "radio" at bounding box center [0, 0] width 0 height 0
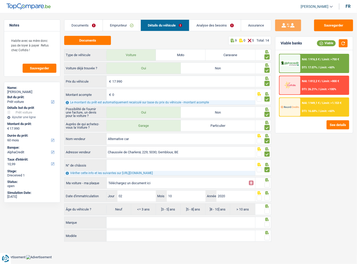
drag, startPoint x: 257, startPoint y: 167, endPoint x: 268, endPoint y: 179, distance: 16.0
click at [258, 144] on span at bounding box center [259, 169] width 5 height 5
click at [0, 0] on input "radio" at bounding box center [0, 0] width 0 height 0
click at [266, 144] on span at bounding box center [267, 185] width 5 height 5
click at [0, 0] on input "radio" at bounding box center [0, 0] width 0 height 0
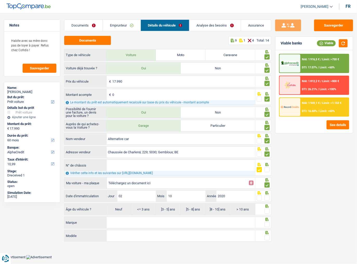
drag, startPoint x: 260, startPoint y: 197, endPoint x: 262, endPoint y: 203, distance: 6.3
click at [260, 144] on span at bounding box center [259, 198] width 5 height 5
click at [0, 0] on input "radio" at bounding box center [0, 0] width 0 height 0
click at [268, 144] on span at bounding box center [267, 211] width 5 height 5
click at [0, 0] on input "radio" at bounding box center [0, 0] width 0 height 0
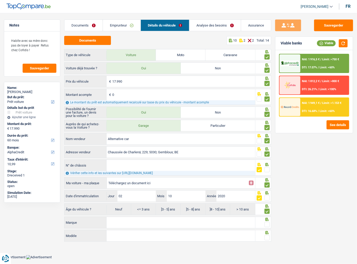
click at [169, 144] on input "Marque" at bounding box center [181, 222] width 149 height 11
click at [170, 144] on label "]3 - 5] ans" at bounding box center [168, 209] width 25 height 11
click at [193, 144] on label "]5 - 8] ans" at bounding box center [193, 209] width 25 height 11
drag, startPoint x: 145, startPoint y: 222, endPoint x: 150, endPoint y: 222, distance: 4.9
click at [146, 144] on input "Marque" at bounding box center [181, 222] width 149 height 11
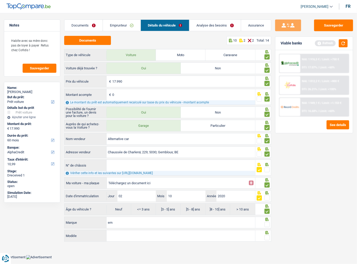
type input "e"
type input "mercedes"
type input "A160"
drag, startPoint x: 266, startPoint y: 224, endPoint x: 266, endPoint y: 229, distance: 5.0
click at [266, 144] on span at bounding box center [267, 224] width 5 height 5
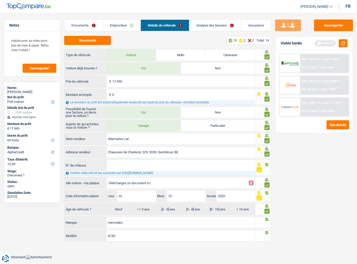
click at [0, 0] on input "radio" at bounding box center [0, 0] width 0 height 0
click at [269, 144] on span at bounding box center [267, 237] width 5 height 5
click at [0, 0] on input "radio" at bounding box center [0, 0] width 0 height 0
click at [316, 44] on button "button" at bounding box center [343, 43] width 9 height 8
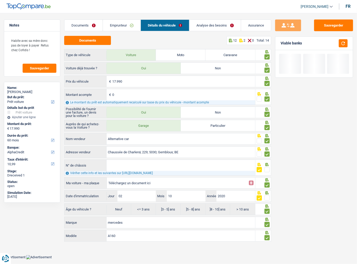
click at [209, 28] on link "Analyse des besoins" at bounding box center [215, 25] width 51 height 11
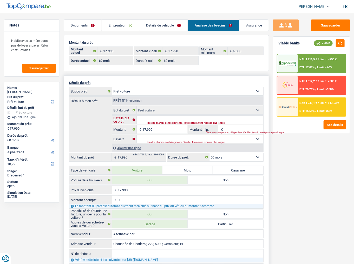
click at [144, 119] on input "Détails but du prêt" at bounding box center [200, 120] width 127 height 8
click at [294, 64] on img at bounding box center [288, 63] width 18 height 5
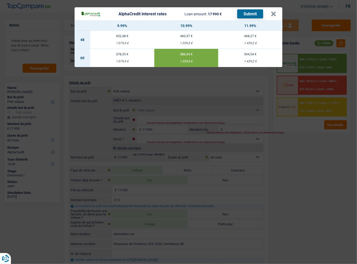
click at [131, 57] on td "378,35 € 1 079,4 €" at bounding box center [122, 58] width 64 height 18
type input "9,99"
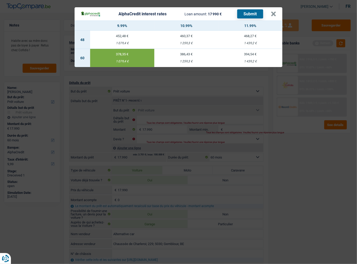
click at [316, 41] on div "AlphaCredit interest rates Loan amount: 17 990 € Submit × 9.99% 10.99% 11.99% 4…" at bounding box center [178, 132] width 357 height 264
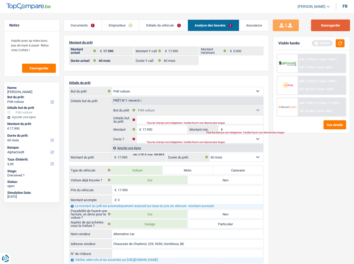
click at [316, 22] on button "Sauvegarder" at bounding box center [330, 26] width 39 height 12
drag, startPoint x: 159, startPoint y: 135, endPoint x: 159, endPoint y: 139, distance: 4.2
click at [159, 135] on select "Oui Non Non répondu Sélectionner une option" at bounding box center [200, 139] width 127 height 8
select select "yes"
click at [137, 135] on select "Oui Non Non répondu Sélectionner une option" at bounding box center [200, 139] width 127 height 8
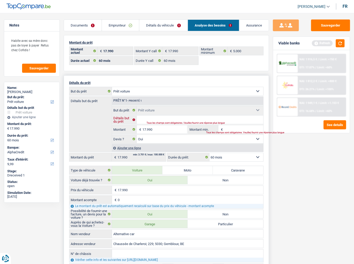
click at [151, 120] on input "Détails but du prêt" at bounding box center [200, 120] width 127 height 8
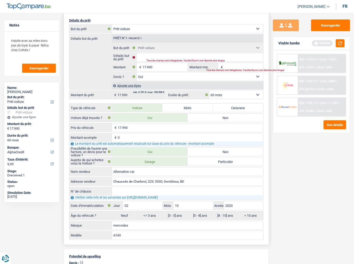
drag, startPoint x: 138, startPoint y: 226, endPoint x: 103, endPoint y: 225, distance: 34.6
click at [103, 144] on div "mercedes Marque" at bounding box center [166, 225] width 194 height 8
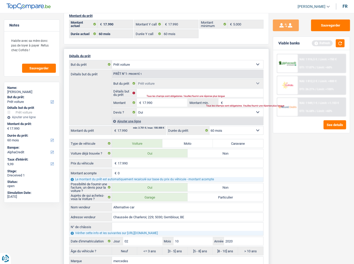
scroll to position [0, 0]
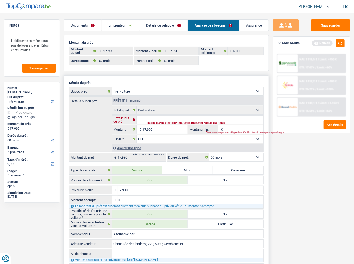
click at [159, 117] on input "Détails but du prêt" at bounding box center [200, 120] width 127 height 8
paste input "Mercedes-Benz A 160"
type input "Mercedes-Benz A 160"
drag, startPoint x: 340, startPoint y: 42, endPoint x: 332, endPoint y: 23, distance: 21.2
click at [316, 42] on button "button" at bounding box center [340, 43] width 9 height 8
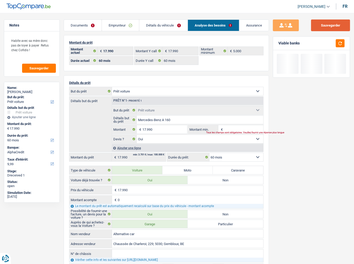
click at [316, 23] on button "Sauvegarder" at bounding box center [330, 26] width 39 height 12
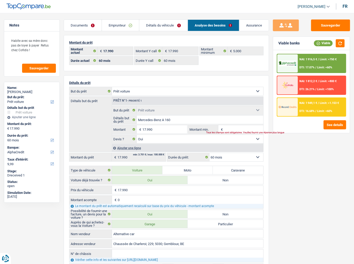
click at [164, 31] on div "Documents Emprunteur Détails du véhicule Analyse des besoins Assurance Emprunte…" at bounding box center [166, 232] width 205 height 425
click at [166, 27] on link "Détails du véhicule" at bounding box center [163, 25] width 48 height 11
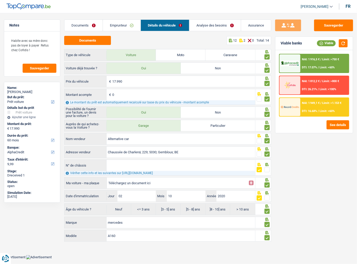
click at [197, 23] on link "Analyse des besoins" at bounding box center [215, 25] width 51 height 11
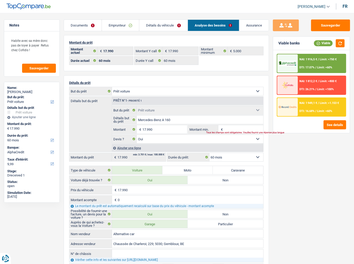
click at [315, 61] on div "NAI: 1 916,5 € / Limit: >750 € DTI: 17.07% / Limit: <60%" at bounding box center [322, 63] width 48 height 18
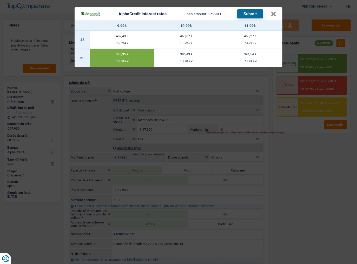
click at [248, 11] on button "Submit" at bounding box center [250, 13] width 26 height 9
click at [276, 12] on header "AlphaCredit interest rates Loan amount: 17 990 € Submit ×" at bounding box center [179, 13] width 208 height 13
click at [273, 11] on button "×" at bounding box center [273, 13] width 5 height 5
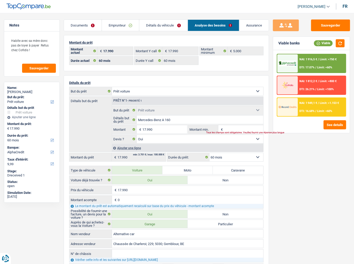
click at [290, 114] on div at bounding box center [287, 107] width 21 height 18
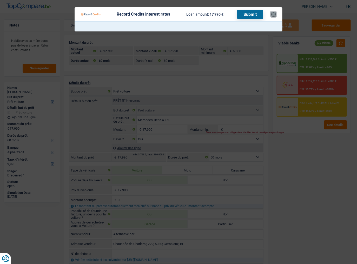
click at [273, 16] on button "×" at bounding box center [273, 14] width 5 height 5
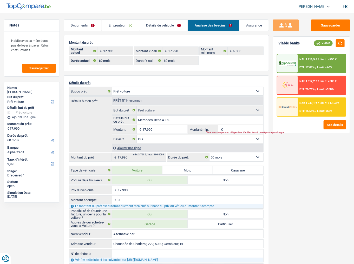
click at [299, 98] on div "NAI: 1 949,1 € / Limit: >1.153 € DTI: 16.68% / Limit: <60%" at bounding box center [322, 107] width 48 height 18
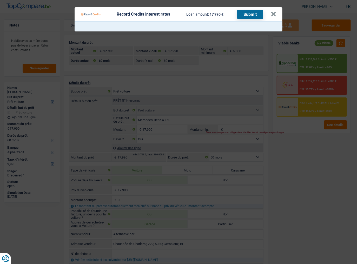
click at [237, 144] on Credits "Record Credits interest rates Loan amount: 17 990 € Submit ×" at bounding box center [178, 132] width 357 height 264
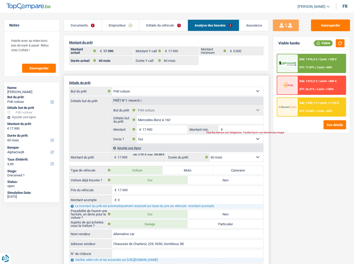
click at [237, 144] on select "12 mois 18 mois 24 mois 30 mois 36 mois 42 mois 48 mois 60 mois Sélectionner un…" at bounding box center [237, 157] width 54 height 8
click at [210, 144] on select "12 mois 18 mois 24 mois 30 mois 36 mois 42 mois 48 mois 60 mois Sélectionner un…" at bounding box center [237, 157] width 54 height 8
drag, startPoint x: 225, startPoint y: 200, endPoint x: 296, endPoint y: 158, distance: 82.5
click at [227, 144] on input "0" at bounding box center [191, 200] width 146 height 8
click at [311, 112] on div "NAI: 1 949,1 € / Limit: >1.153 € DTI: 16.68% / Limit: <60%" at bounding box center [322, 107] width 48 height 18
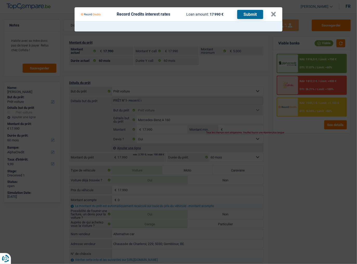
click at [246, 25] on th at bounding box center [179, 27] width 208 height 10
click at [247, 23] on th at bounding box center [179, 27] width 208 height 10
click at [249, 16] on button "Submit" at bounding box center [250, 14] width 26 height 9
click at [277, 12] on Credits___BV_modal_header_ "Record Credits interest rates Loan amount: 17 990 € Submit ×" at bounding box center [179, 14] width 208 height 14
click at [274, 12] on button "×" at bounding box center [273, 14] width 5 height 5
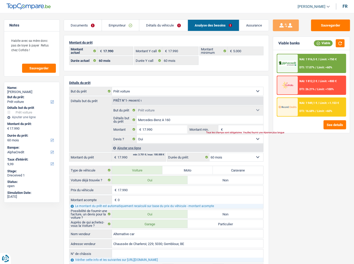
click at [294, 57] on div at bounding box center [287, 63] width 21 height 18
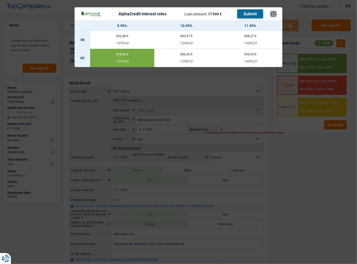
drag, startPoint x: 273, startPoint y: 12, endPoint x: 240, endPoint y: 29, distance: 37.2
click at [273, 12] on button "×" at bounding box center [273, 13] width 5 height 5
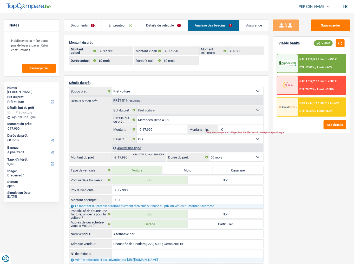
click at [100, 25] on link "Documents" at bounding box center [83, 25] width 38 height 11
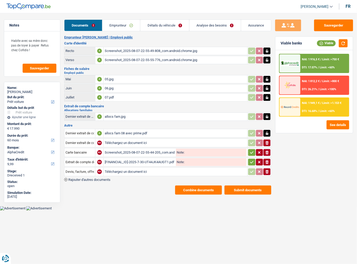
click at [119, 99] on div "07.pdf" at bounding box center [176, 98] width 142 height 8
drag, startPoint x: 252, startPoint y: 151, endPoint x: 253, endPoint y: 153, distance: 2.7
click at [252, 144] on icon "button" at bounding box center [252, 152] width 4 height 5
click at [250, 144] on icon "button" at bounding box center [252, 162] width 4 height 5
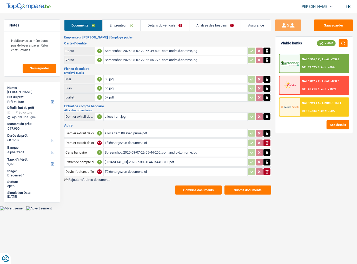
click at [125, 26] on link "Emprunteur" at bounding box center [122, 25] width 38 height 11
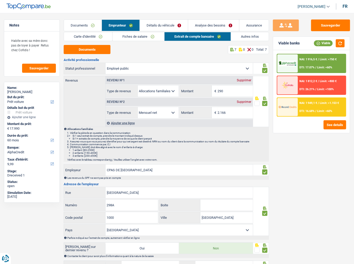
click at [248, 33] on link "Autres infos" at bounding box center [250, 36] width 38 height 9
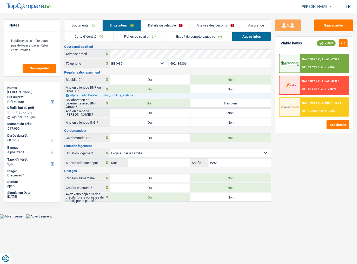
click at [121, 35] on link "Fiches de salaire" at bounding box center [140, 36] width 52 height 9
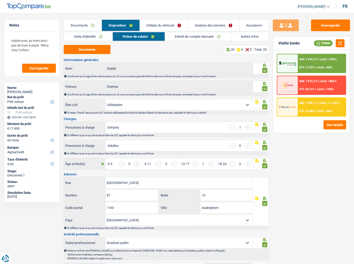
click at [87, 38] on link "Carte d'identité" at bounding box center [88, 36] width 49 height 9
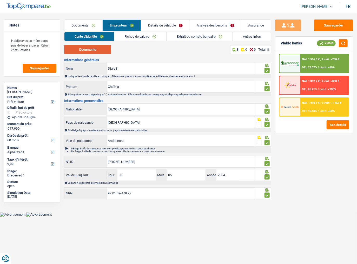
click at [90, 47] on button "Documents" at bounding box center [87, 49] width 47 height 9
click at [152, 35] on link "Fiches de salaire" at bounding box center [140, 36] width 52 height 9
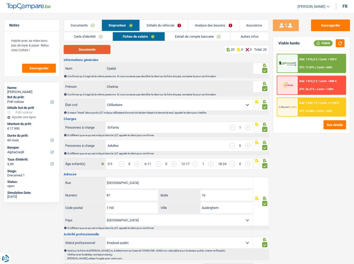
click at [105, 47] on button "Documents" at bounding box center [87, 49] width 47 height 9
click at [199, 36] on link "Extrait de compte bancaire" at bounding box center [198, 36] width 66 height 9
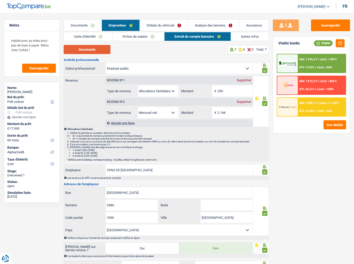
click at [96, 49] on button "Documents" at bounding box center [87, 49] width 47 height 9
drag, startPoint x: 333, startPoint y: 23, endPoint x: 352, endPoint y: 25, distance: 19.4
click at [316, 23] on button "Sauvegarder" at bounding box center [330, 26] width 39 height 12
click at [316, 25] on button "Sauvegarder" at bounding box center [330, 26] width 39 height 12
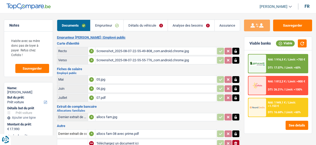
select select "car"
select select "60"
select select "alphacredit"
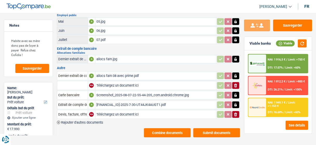
click at [115, 103] on div "BE04001699569231-2025-7-30-UT44JK4AUGT1.pdf" at bounding box center [155, 105] width 119 height 8
click at [111, 83] on input "Téléchargez un document ici" at bounding box center [155, 85] width 119 height 8
type input "C:\fakepath\EB salaire 07.pdf"
click at [236, 112] on icon "button" at bounding box center [235, 114] width 3 height 4
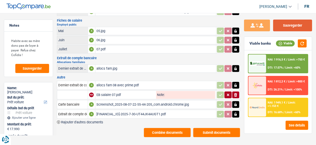
drag, startPoint x: 286, startPoint y: 23, endPoint x: 286, endPoint y: 29, distance: 6.0
click at [286, 23] on button "Sauvegarder" at bounding box center [292, 26] width 39 height 12
click at [159, 130] on button "Combine documents" at bounding box center [167, 132] width 47 height 9
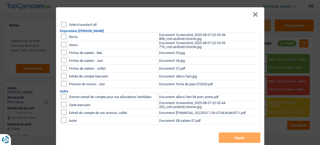
click at [62, 99] on input "checkbox" at bounding box center [63, 96] width 5 height 5
checkbox input "true"
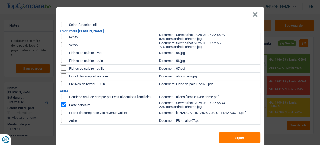
click at [61, 97] on input "checkbox" at bounding box center [63, 96] width 5 height 5
click at [62, 96] on input "checkbox" at bounding box center [63, 96] width 5 height 5
checkbox input "false"
click at [62, 99] on input "checkbox" at bounding box center [63, 96] width 5 height 5
checkbox input "true"
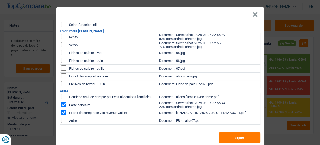
click at [61, 99] on input "checkbox" at bounding box center [63, 96] width 5 height 5
checkbox input "true"
click at [61, 54] on input "checkbox" at bounding box center [63, 52] width 5 height 5
checkbox input "true"
click at [61, 55] on input "checkbox" at bounding box center [63, 52] width 5 height 5
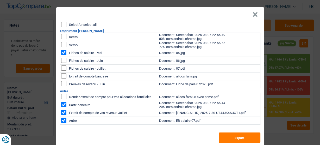
checkbox input "true"
click at [61, 55] on input "checkbox" at bounding box center [63, 52] width 5 height 5
checkbox input "true"
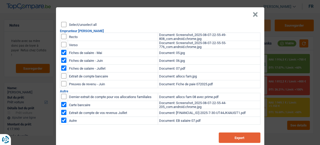
drag, startPoint x: 228, startPoint y: 137, endPoint x: 211, endPoint y: 135, distance: 16.6
click at [211, 135] on div "Select/unselect all Emprunteur Cheïma Djalali Recto Document: Screenshot_2025-0…" at bounding box center [160, 84] width 208 height 125
click at [225, 135] on button "Export" at bounding box center [239, 137] width 42 height 10
click at [256, 16] on header "×" at bounding box center [160, 14] width 208 height 15
click at [254, 14] on button "×" at bounding box center [254, 14] width 5 height 5
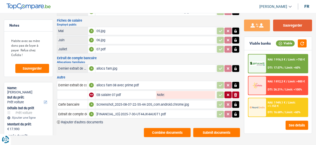
click at [291, 26] on button "Sauvegarder" at bounding box center [292, 26] width 39 height 12
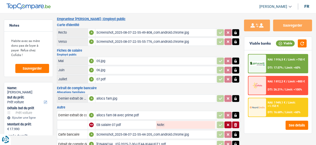
scroll to position [0, 0]
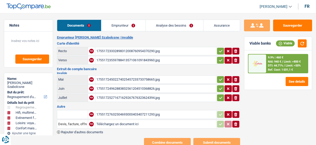
select select "refinancing"
select select "tech"
select select "familyEvent"
select select "hobbies"
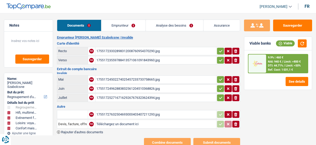
select select "household"
select select "144"
select select "cofidis"
click at [137, 25] on link "Emprunteur" at bounding box center [123, 25] width 44 height 11
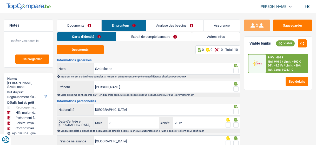
select select "refinancing"
select select "tech"
select select "familyEvent"
select select "hobbies"
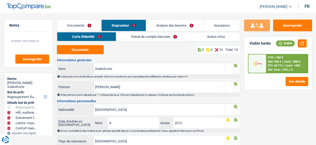
select select "household"
select select "144"
select select "cofidis"
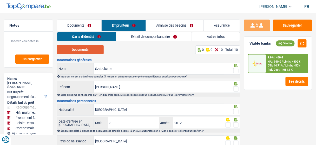
click at [83, 54] on button "Documents" at bounding box center [80, 49] width 47 height 9
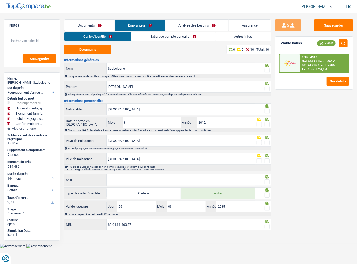
click at [267, 69] on span at bounding box center [267, 70] width 5 height 5
click at [0, 0] on input "radio" at bounding box center [0, 0] width 0 height 0
drag, startPoint x: 132, startPoint y: 68, endPoint x: 78, endPoint y: 68, distance: 54.1
click at [78, 68] on div "Szabolcsne Nom" at bounding box center [159, 68] width 191 height 11
drag, startPoint x: 137, startPoint y: 86, endPoint x: 73, endPoint y: 86, distance: 64.2
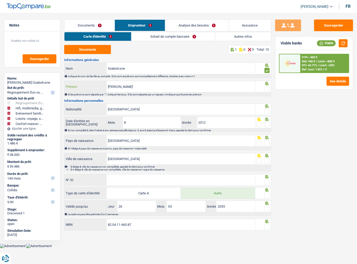
click at [73, 86] on div "Pintér Prénom" at bounding box center [159, 86] width 191 height 11
paste input "Szabolcsne"
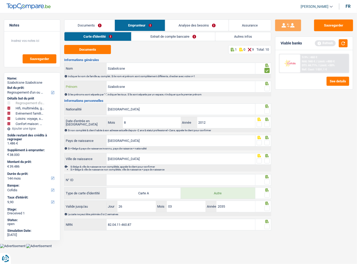
type input "Szabolcsne"
drag, startPoint x: 143, startPoint y: 70, endPoint x: 35, endPoint y: 70, distance: 107.4
click at [35, 70] on div "Notes Sauvegarder Name: Szabolcsne Szabolcsne But du prêt: Confort maison: meub…" at bounding box center [178, 126] width 357 height 213
click at [316, 43] on button "button" at bounding box center [343, 43] width 9 height 8
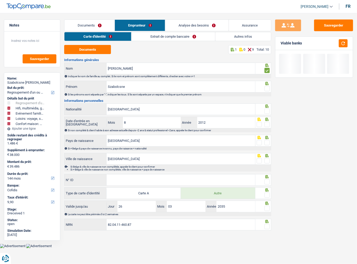
click at [268, 87] on span at bounding box center [267, 88] width 5 height 5
click at [0, 0] on input "radio" at bounding box center [0, 0] width 0 height 0
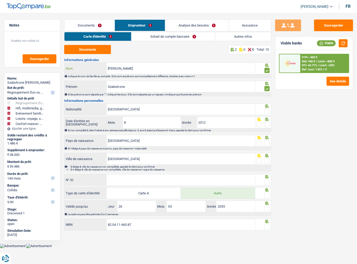
click at [114, 70] on input "Pinter" at bounding box center [181, 68] width 149 height 11
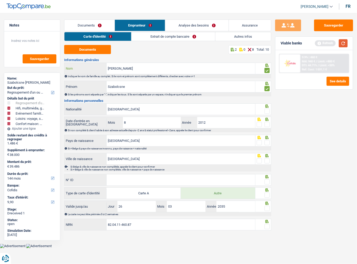
type input "[PERSON_NAME]"
click at [316, 42] on button "button" at bounding box center [343, 43] width 9 height 8
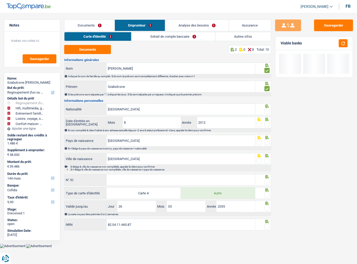
click at [266, 110] on span at bounding box center [267, 111] width 5 height 5
click at [0, 0] on input "radio" at bounding box center [0, 0] width 0 height 0
click at [267, 124] on span at bounding box center [267, 124] width 5 height 5
click at [0, 0] on input "radio" at bounding box center [0, 0] width 0 height 0
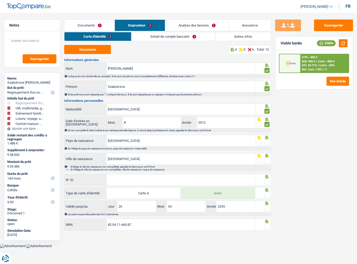
click at [267, 141] on div at bounding box center [267, 143] width 5 height 7
click at [269, 144] on span at bounding box center [267, 160] width 5 height 5
click at [0, 0] on input "radio" at bounding box center [0, 0] width 0 height 0
click at [265, 139] on icon at bounding box center [267, 137] width 5 height 3
click at [266, 141] on span at bounding box center [267, 142] width 5 height 5
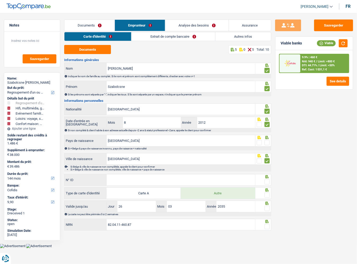
click at [0, 0] on input "radio" at bounding box center [0, 0] width 0 height 0
click at [151, 144] on input "N° ID" at bounding box center [181, 179] width 149 height 11
click at [130, 144] on input "N° ID" at bounding box center [181, 179] width 149 height 11
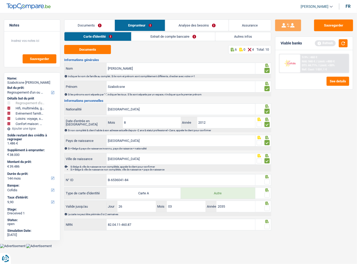
type input "B-6536041-84"
click at [263, 144] on fieldset at bounding box center [263, 182] width 13 height 7
drag, startPoint x: 266, startPoint y: 181, endPoint x: 318, endPoint y: 66, distance: 126.4
click at [266, 144] on span at bounding box center [267, 181] width 5 height 5
click at [0, 0] on input "radio" at bounding box center [0, 0] width 0 height 0
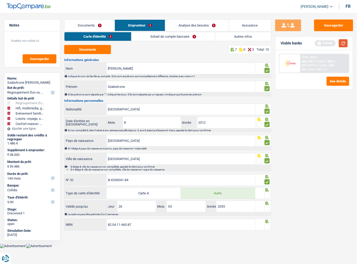
click at [316, 44] on button "button" at bounding box center [343, 43] width 9 height 8
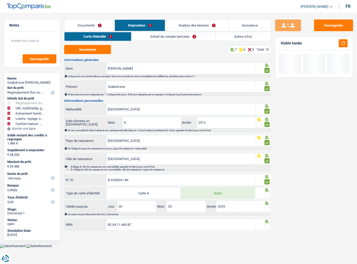
click at [265, 144] on span at bounding box center [267, 195] width 5 height 5
click at [0, 0] on input "radio" at bounding box center [0, 0] width 0 height 0
click at [267, 144] on span at bounding box center [267, 208] width 5 height 5
click at [0, 0] on input "radio" at bounding box center [0, 0] width 0 height 0
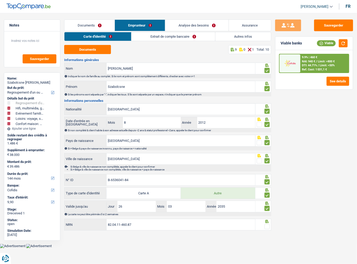
click at [267, 144] on span at bounding box center [267, 226] width 5 height 5
click at [0, 0] on input "radio" at bounding box center [0, 0] width 0 height 0
click at [173, 35] on link "Extrait de compte bancaire" at bounding box center [173, 36] width 83 height 9
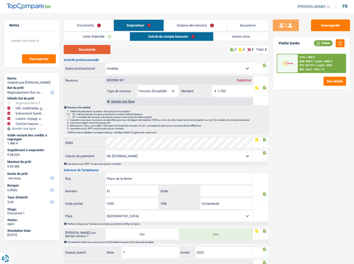
click at [96, 47] on button "Documents" at bounding box center [87, 49] width 47 height 9
click at [86, 46] on button "Documents" at bounding box center [87, 49] width 47 height 9
click at [266, 71] on span at bounding box center [264, 70] width 5 height 5
click at [0, 0] on input "radio" at bounding box center [0, 0] width 0 height 0
click at [144, 90] on div "Allocation d'handicap Allocations chômage Allocations familiales Chèques repas …" at bounding box center [179, 91] width 147 height 12
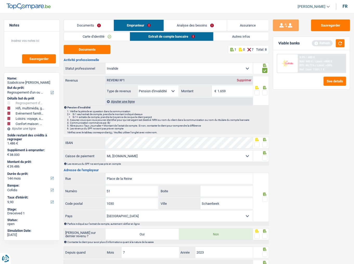
type input "1.659"
click at [266, 92] on span at bounding box center [264, 92] width 5 height 5
click at [0, 0] on input "radio" at bounding box center [0, 0] width 0 height 0
drag, startPoint x: 339, startPoint y: 43, endPoint x: 355, endPoint y: 45, distance: 16.2
click at [316, 43] on button "button" at bounding box center [340, 43] width 9 height 8
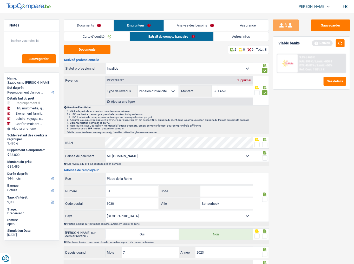
click at [265, 144] on span at bounding box center [264, 144] width 5 height 5
click at [0, 0] on input "radio" at bounding box center [0, 0] width 0 height 0
click at [316, 41] on button "button" at bounding box center [340, 43] width 9 height 8
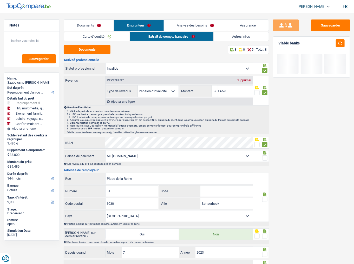
click at [266, 144] on span at bounding box center [264, 158] width 5 height 5
click at [0, 0] on input "radio" at bounding box center [0, 0] width 0 height 0
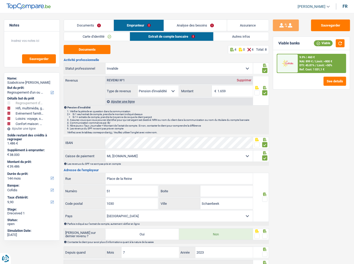
drag, startPoint x: 155, startPoint y: 158, endPoint x: 146, endPoint y: 157, distance: 9.0
click at [146, 144] on select "Mutualité Chrétienne Mutualité Socialiste (Solidaris) SPF Sécurité Sociale Unio…" at bounding box center [179, 156] width 147 height 11
select select "mutualia"
click at [106, 144] on select "Mutualité Chrétienne Mutualité Socialiste (Solidaris) SPF Sécurité Sociale Unio…" at bounding box center [179, 156] width 147 height 11
type input "[GEOGRAPHIC_DATA][PERSON_NAME]"
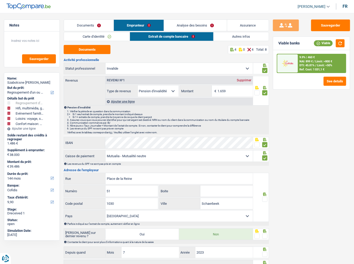
type input "87/93"
type input "1200"
type input "Wolume-saint-lambert"
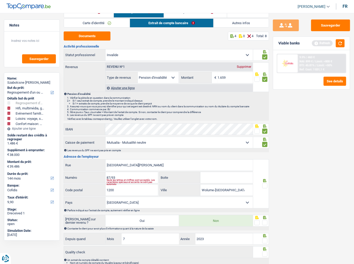
scroll to position [21, 0]
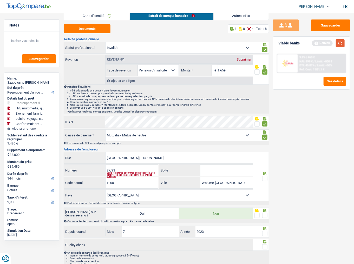
click at [316, 43] on button "button" at bounding box center [340, 43] width 9 height 8
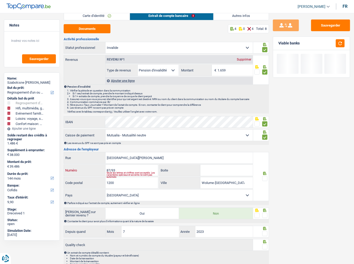
click at [123, 144] on input "87/93" at bounding box center [132, 170] width 53 height 11
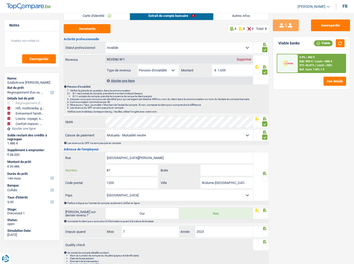
type input "87"
click at [266, 144] on icon at bounding box center [264, 173] width 5 height 3
click at [264, 144] on span at bounding box center [264, 178] width 5 height 5
click at [0, 0] on input "radio" at bounding box center [0, 0] width 0 height 0
click at [221, 144] on input "Boite" at bounding box center [226, 170] width 52 height 11
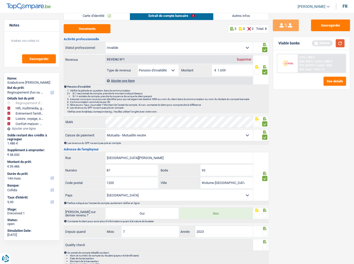
type input "93"
click at [316, 44] on button "button" at bounding box center [340, 43] width 9 height 8
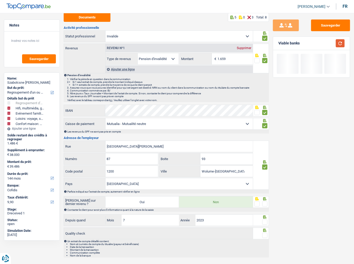
scroll to position [39, 0]
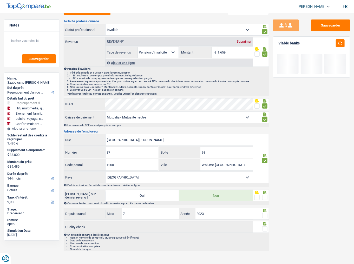
click at [267, 144] on span at bounding box center [264, 197] width 5 height 5
click at [0, 0] on input "radio" at bounding box center [0, 0] width 0 height 0
click at [265, 144] on span at bounding box center [264, 215] width 5 height 5
click at [0, 0] on input "radio" at bounding box center [0, 0] width 0 height 0
click at [266, 144] on span at bounding box center [264, 229] width 5 height 5
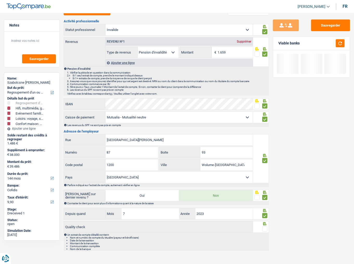
click at [0, 0] on input "radio" at bounding box center [0, 0] width 0 height 0
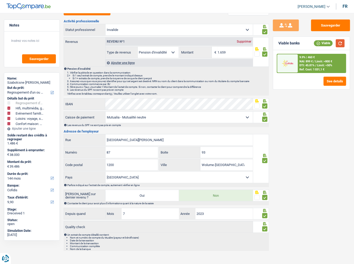
click at [316, 42] on button "button" at bounding box center [340, 43] width 9 height 8
drag, startPoint x: 213, startPoint y: 153, endPoint x: 188, endPoint y: 153, distance: 25.5
click at [188, 144] on div "93 Boite" at bounding box center [205, 152] width 93 height 11
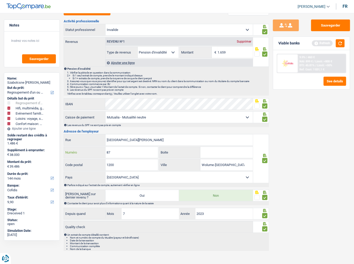
click at [118, 144] on input "87" at bounding box center [132, 152] width 53 height 11
type input "87 93"
click at [316, 41] on button "button" at bounding box center [340, 43] width 9 height 8
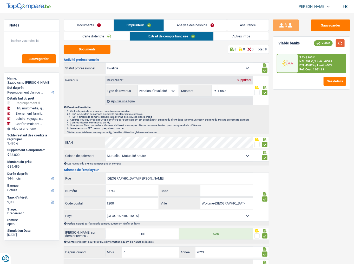
scroll to position [0, 0]
click at [189, 30] on link "Analyse des besoins" at bounding box center [195, 25] width 63 height 11
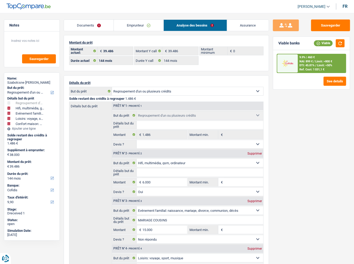
click at [300, 62] on span "NAI: 899 €" at bounding box center [306, 61] width 13 height 3
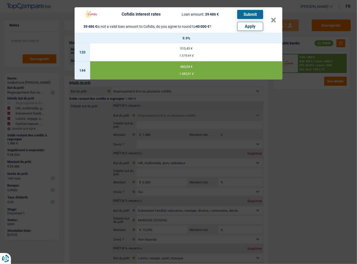
click at [256, 26] on button "Apply" at bounding box center [250, 26] width 26 height 9
type input "38.514"
type input "40.000"
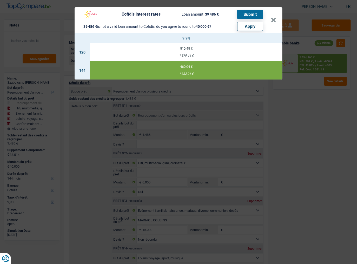
select select "other"
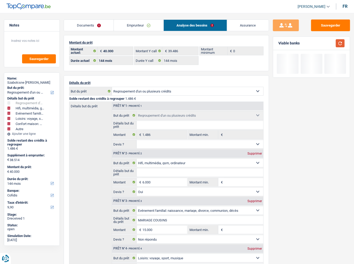
click at [316, 43] on button "button" at bounding box center [340, 43] width 9 height 8
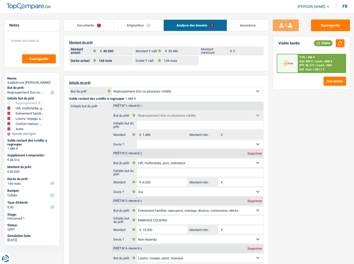
click at [301, 64] on span "DTI: 46.17%" at bounding box center [307, 65] width 15 height 3
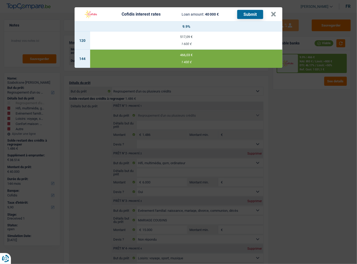
click at [253, 15] on button "Submit" at bounding box center [250, 14] width 26 height 9
click at [272, 16] on button "×" at bounding box center [273, 14] width 5 height 5
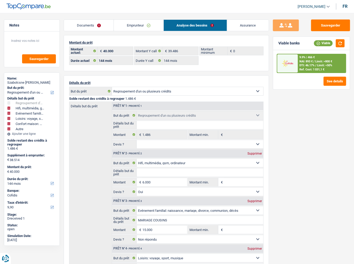
drag, startPoint x: 135, startPoint y: 26, endPoint x: 147, endPoint y: 31, distance: 13.1
click at [135, 26] on link "Emprunteur" at bounding box center [138, 25] width 49 height 11
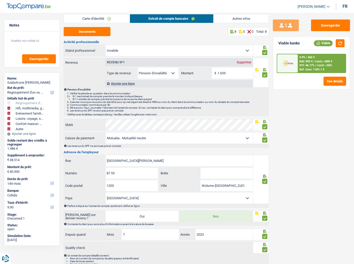
scroll to position [39, 0]
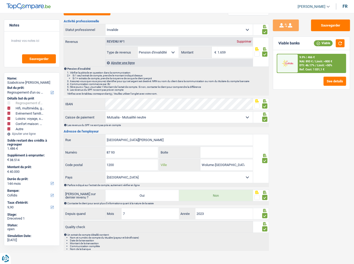
click at [213, 144] on input "Wolume-saint-lambert" at bounding box center [226, 164] width 52 height 11
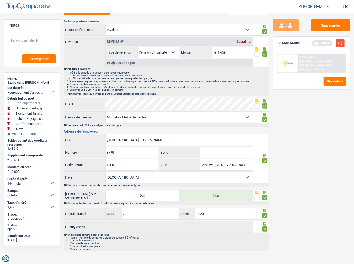
type input "Woluwe-saint-lambert"
click at [316, 44] on button "button" at bounding box center [340, 43] width 9 height 8
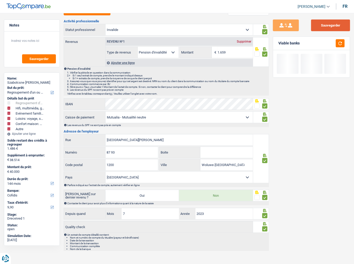
drag, startPoint x: 326, startPoint y: 31, endPoint x: 324, endPoint y: 33, distance: 2.7
click at [316, 31] on button "Sauvegarder" at bounding box center [330, 26] width 39 height 12
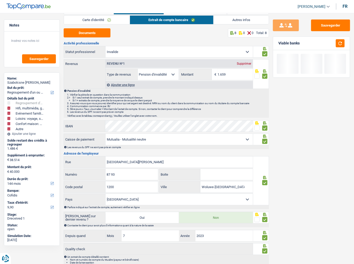
scroll to position [0, 0]
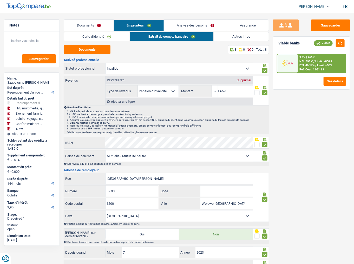
click at [189, 27] on link "Analyse des besoins" at bounding box center [195, 25] width 63 height 11
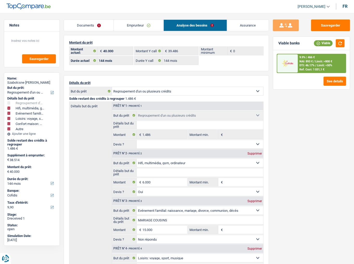
click at [306, 58] on div "9.9% | 466 €" at bounding box center [307, 57] width 15 height 3
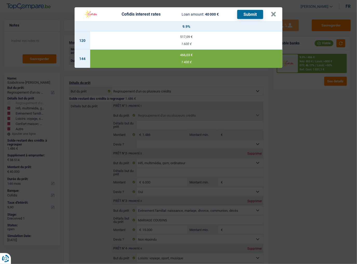
click at [248, 14] on button "Submit" at bounding box center [250, 14] width 26 height 9
click at [277, 14] on header "Cofidis interest rates Loan amount: 40 000 € Submit ×" at bounding box center [179, 14] width 208 height 14
click at [275, 15] on button "×" at bounding box center [273, 14] width 5 height 5
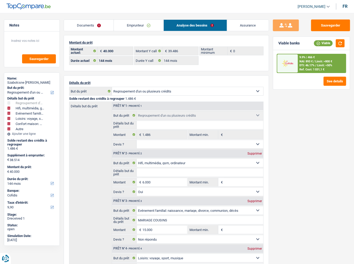
click at [91, 27] on link "Documents" at bounding box center [89, 25] width 50 height 11
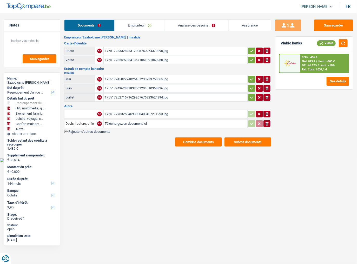
click at [163, 110] on div "17551727632504693000403407211293.jpg" at bounding box center [176, 114] width 142 height 8
click at [267, 124] on icon "ionicons-v5-e" at bounding box center [267, 123] width 4 height 5
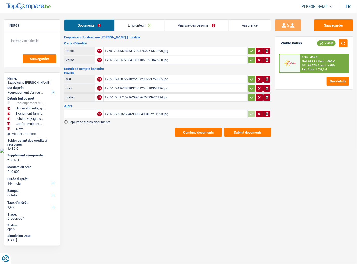
click at [203, 23] on link "Analyse des besoins" at bounding box center [197, 25] width 64 height 11
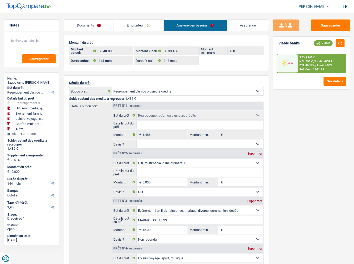
click at [94, 24] on link "Documents" at bounding box center [89, 25] width 50 height 11
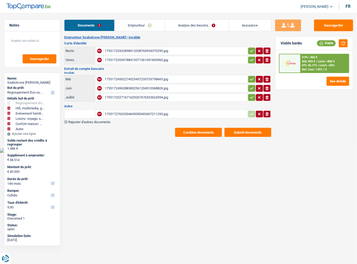
click at [251, 133] on button "Submit documents" at bounding box center [248, 132] width 47 height 9
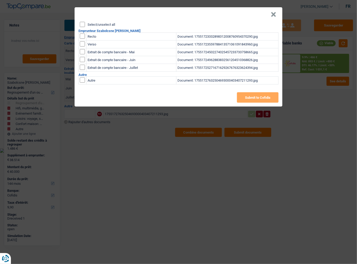
click at [82, 25] on input "Select/unselect all" at bounding box center [82, 24] width 5 height 5
checkbox input "true"
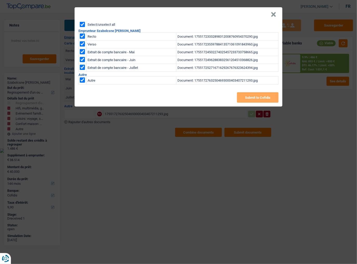
checkbox input "true"
click at [81, 79] on input "checkbox" at bounding box center [82, 79] width 5 height 5
checkbox input "false"
click at [253, 99] on button "Submit to Cofidis" at bounding box center [258, 97] width 42 height 10
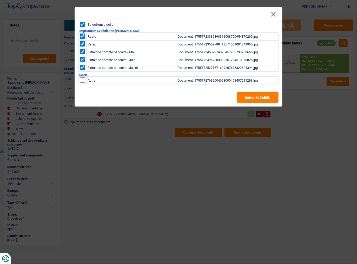
click at [271, 15] on button "×" at bounding box center [273, 14] width 5 height 5
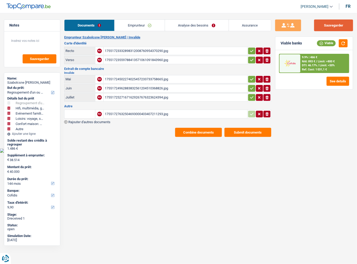
click at [316, 23] on button "Sauvegarder" at bounding box center [333, 26] width 39 height 12
click at [200, 22] on link "Analyse des besoins" at bounding box center [197, 25] width 64 height 11
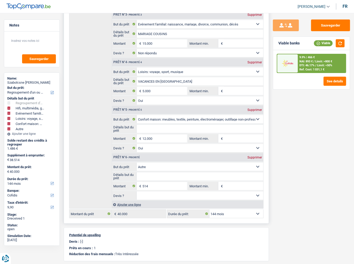
scroll to position [187, 0]
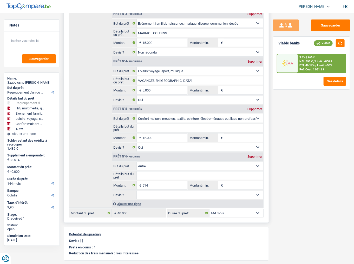
click at [234, 144] on select "12 mois 18 mois 24 mois 30 mois 36 mois 42 mois 48 mois 60 mois 72 mois 84 mois…" at bounding box center [237, 213] width 54 height 8
select select "120"
click at [210, 144] on select "12 mois 18 mois 24 mois 30 mois 36 mois 42 mois 48 mois 60 mois 72 mois 84 mois…" at bounding box center [237, 213] width 54 height 8
select select "120"
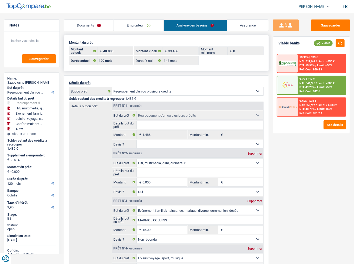
scroll to position [0, 0]
click at [129, 28] on link "Emprunteur" at bounding box center [138, 25] width 49 height 11
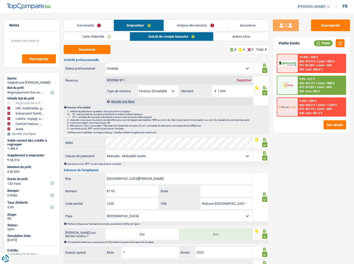
click at [237, 36] on link "Autres infos" at bounding box center [241, 36] width 55 height 9
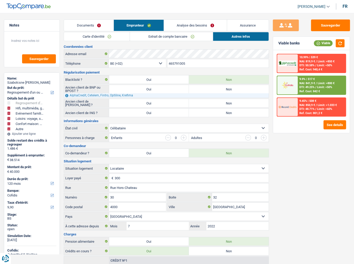
click at [203, 26] on link "Analyse des besoins" at bounding box center [195, 25] width 63 height 11
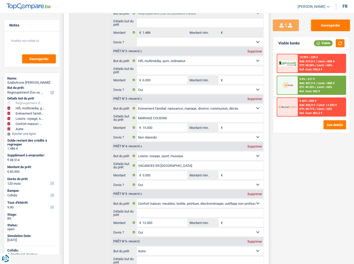
scroll to position [125, 0]
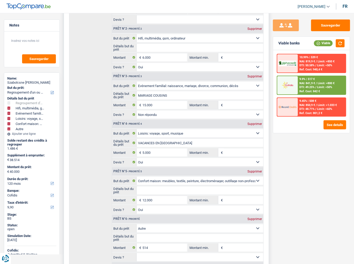
click at [256, 144] on div "Supprimer" at bounding box center [254, 171] width 17 height 3
select select "other"
type input "26.514"
type input "28.000"
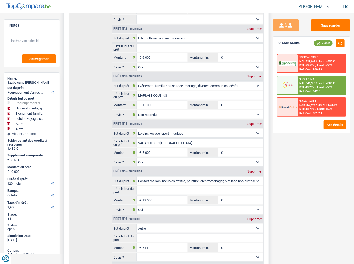
select select "other"
type input "514"
select select
type input "28.000"
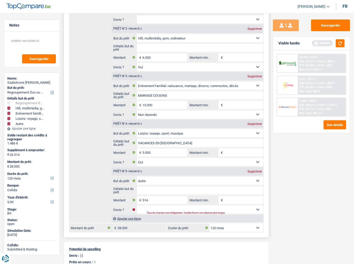
click at [256, 144] on div "Supprimer" at bounding box center [254, 171] width 17 height 3
type input "26.000"
type input "27.486"
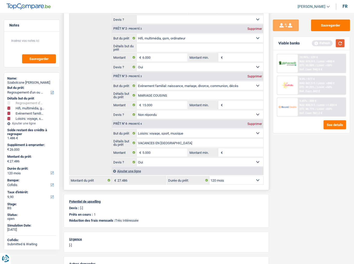
click at [316, 44] on div "Refresh" at bounding box center [328, 43] width 33 height 8
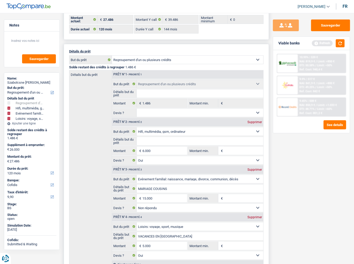
scroll to position [0, 0]
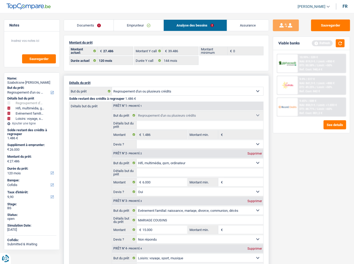
click at [139, 24] on link "Emprunteur" at bounding box center [138, 25] width 49 height 11
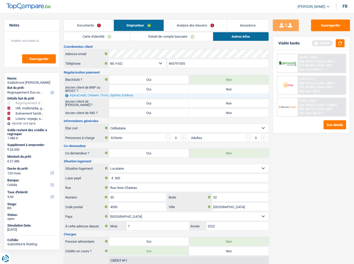
click at [196, 28] on link "Analyse des besoins" at bounding box center [195, 25] width 63 height 11
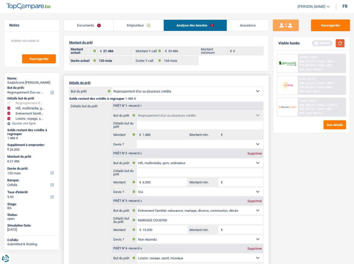
click at [316, 45] on button "button" at bounding box center [340, 43] width 9 height 8
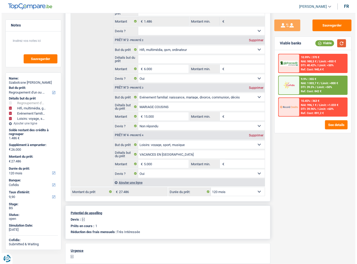
scroll to position [125, 0]
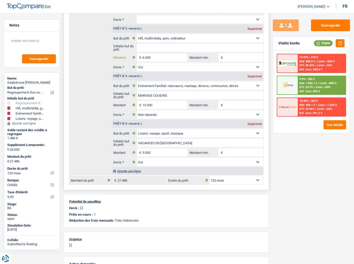
click at [144, 57] on input "6.000" at bounding box center [165, 57] width 45 height 8
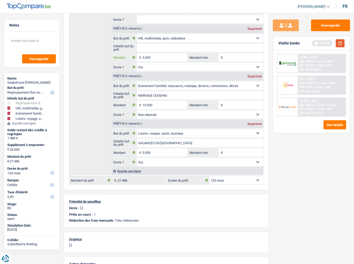
type input "3.000"
type input "23.000"
type input "24.486"
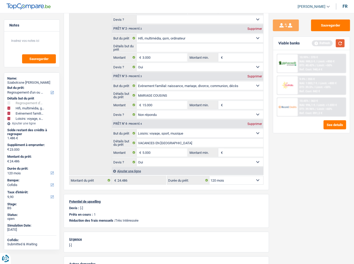
click at [316, 42] on button "button" at bounding box center [340, 43] width 9 height 8
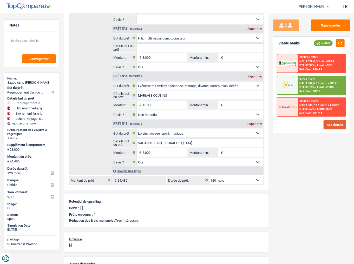
click at [316, 127] on button "See details" at bounding box center [335, 124] width 23 height 9
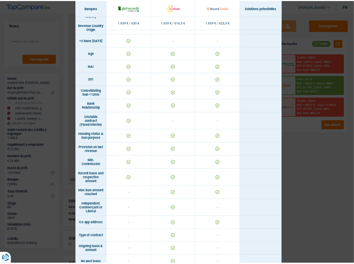
scroll to position [251, 0]
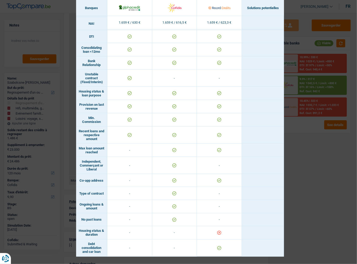
drag, startPoint x: 303, startPoint y: 169, endPoint x: 298, endPoint y: 161, distance: 9.4
click at [304, 144] on div "Banks conditions × Banques Solutions potentielles Revenus / Charges 1.659 € / 6…" at bounding box center [178, 132] width 357 height 264
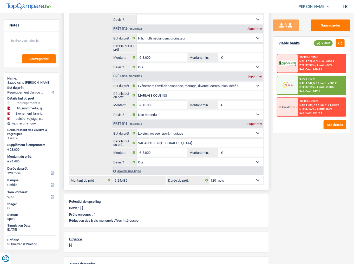
click at [225, 144] on select "12 mois 18 mois 24 mois 30 mois 36 mois 42 mois 48 mois 60 mois 72 mois 84 mois…" at bounding box center [237, 180] width 54 height 8
select select "84"
click at [210, 144] on select "12 mois 18 mois 24 mois 30 mois 36 mois 42 mois 48 mois 60 mois 72 mois 84 mois…" at bounding box center [237, 180] width 54 height 8
select select "84"
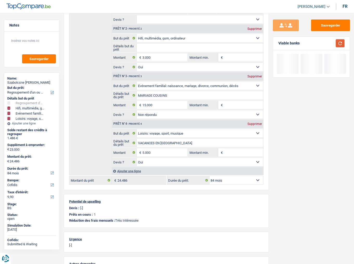
click at [316, 41] on button "button" at bounding box center [340, 43] width 9 height 8
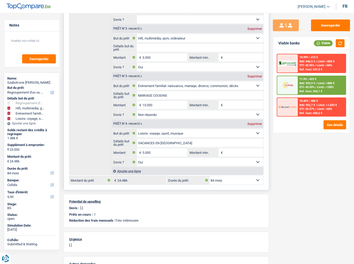
click at [228, 144] on select "12 mois 18 mois 24 mois 30 mois 36 mois 42 mois 48 mois 60 mois 72 mois 84 mois…" at bounding box center [237, 180] width 54 height 8
select select "120"
click at [210, 144] on select "12 mois 18 mois 24 mois 30 mois 36 mois 42 mois 48 mois 60 mois 72 mois 84 mois…" at bounding box center [237, 180] width 54 height 8
select select "120"
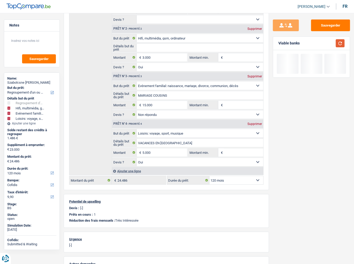
click at [316, 45] on button "button" at bounding box center [340, 43] width 9 height 8
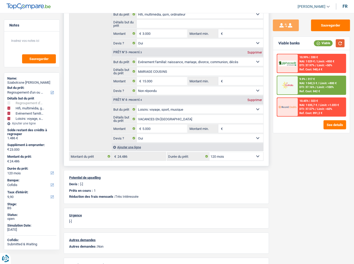
scroll to position [166, 0]
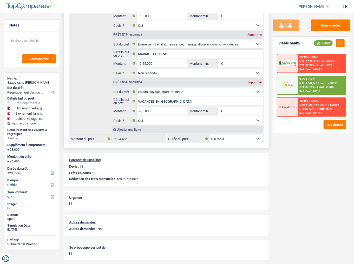
click at [244, 136] on select "12 mois 18 mois 24 mois 30 mois 36 mois 42 mois 48 mois 60 mois 72 mois 84 mois…" at bounding box center [237, 139] width 54 height 8
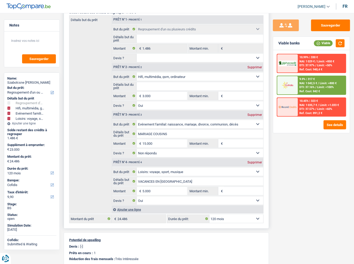
scroll to position [104, 0]
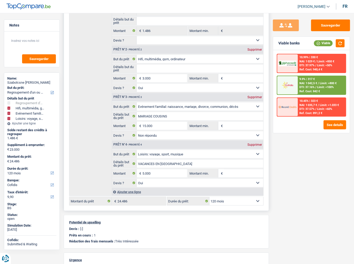
click at [138, 144] on div "Ajouter une ligne" at bounding box center [188, 192] width 152 height 8
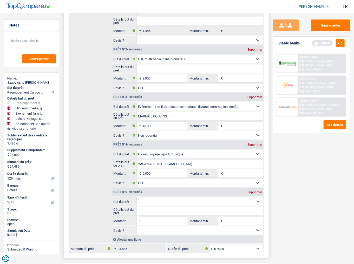
click at [149, 144] on input "Montant" at bounding box center [165, 221] width 45 height 8
type input "20.000"
type input "43.000"
type input "44.486"
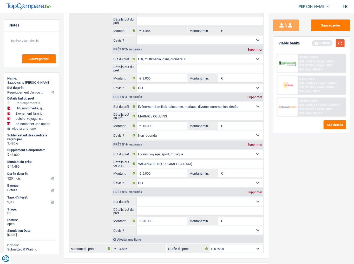
select select "144"
type input "44.486"
click at [316, 43] on button "button" at bounding box center [340, 43] width 9 height 8
select select "144"
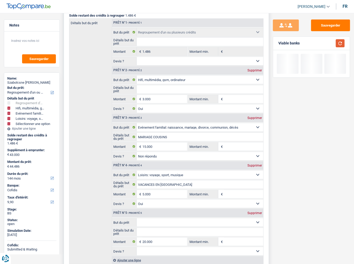
scroll to position [146, 0]
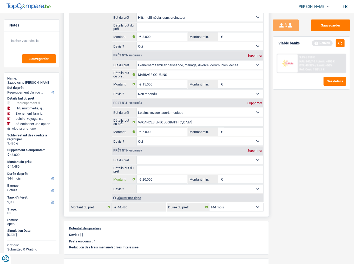
click at [146, 144] on input "20.000" at bounding box center [165, 179] width 45 height 8
type input "19.000"
type input "42.000"
type input "43.486"
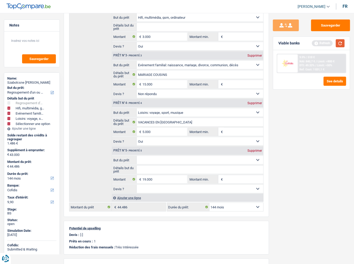
type input "43.486"
click at [316, 46] on button "button" at bounding box center [340, 43] width 9 height 8
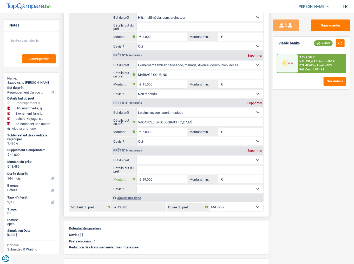
click at [145, 144] on input "19.000" at bounding box center [165, 179] width 45 height 8
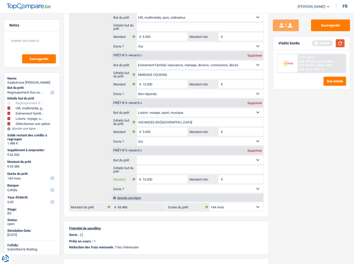
type input "15.000"
type input "38.000"
type input "39.486"
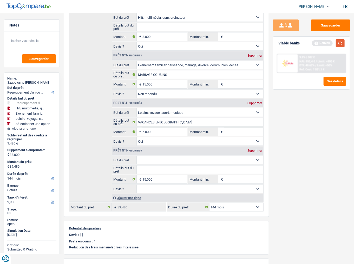
click at [316, 43] on button "button" at bounding box center [340, 43] width 9 height 8
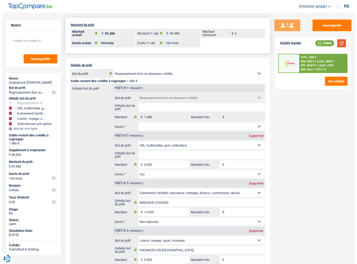
scroll to position [0, 0]
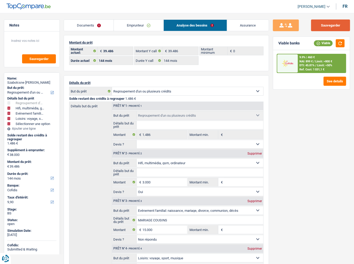
click at [316, 24] on button "Sauvegarder" at bounding box center [330, 26] width 39 height 12
click at [99, 23] on link "Documents" at bounding box center [89, 25] width 50 height 11
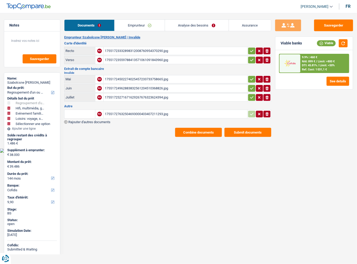
click at [190, 130] on button "Combine documents" at bounding box center [198, 132] width 47 height 9
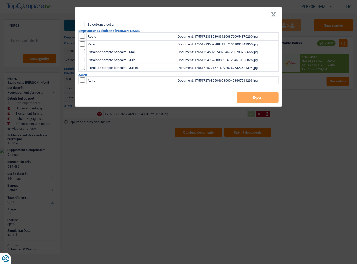
click at [84, 25] on input "Select/unselect all" at bounding box center [82, 24] width 5 height 5
checkbox input "true"
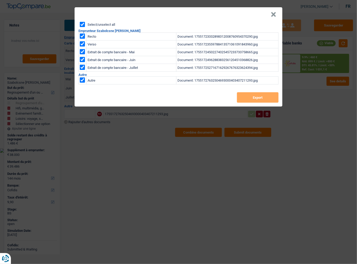
checkbox input "true"
click at [83, 79] on input "checkbox" at bounding box center [82, 79] width 5 height 5
checkbox input "false"
click at [256, 98] on button "Export" at bounding box center [258, 97] width 42 height 10
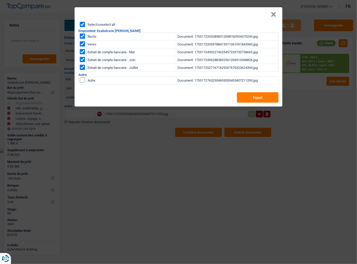
drag, startPoint x: 228, startPoint y: 7, endPoint x: 233, endPoint y: 8, distance: 5.0
click at [228, 7] on header "×" at bounding box center [179, 14] width 208 height 15
click at [275, 14] on button "×" at bounding box center [273, 14] width 5 height 5
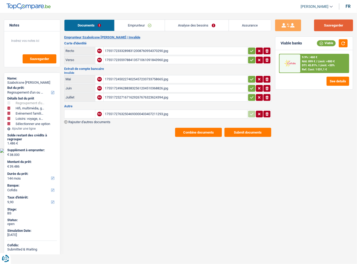
click at [316, 24] on button "Sauvegarder" at bounding box center [333, 26] width 39 height 12
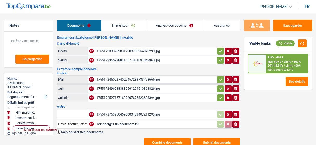
select select "refinancing"
select select "tech"
select select "familyEvent"
select select "hobbies"
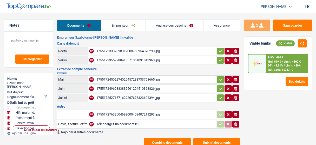
select select "144"
select select "cofidis"
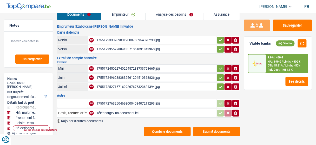
click at [122, 85] on div "17551725271671629267676323624394.jpg" at bounding box center [155, 87] width 119 height 8
click at [122, 103] on div "17551727632504693000403407211293.jpg" at bounding box center [155, 103] width 119 height 8
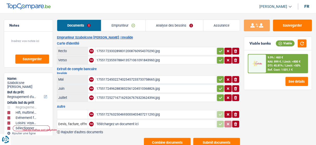
click at [140, 51] on div "17551723332898312008760954370290.jpg" at bounding box center [155, 51] width 119 height 8
click at [136, 87] on div "17551724962883832561204510368826.jpg" at bounding box center [155, 89] width 119 height 8
click at [134, 28] on link "Emprunteur" at bounding box center [123, 25] width 44 height 11
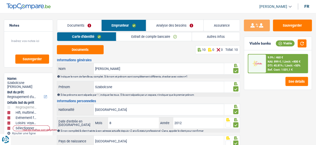
click at [156, 35] on link "Extrait de compte bancaire" at bounding box center [155, 36] width 76 height 9
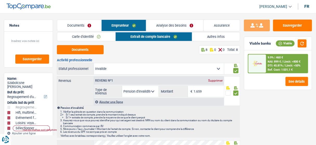
click at [215, 37] on link "Autres infos" at bounding box center [216, 36] width 48 height 9
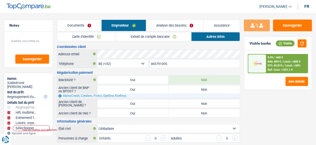
click at [183, 27] on link "Analyse des besoins" at bounding box center [174, 25] width 57 height 11
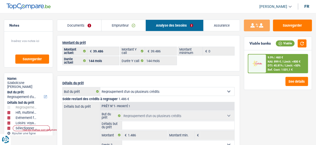
click at [264, 62] on img at bounding box center [257, 64] width 15 height 8
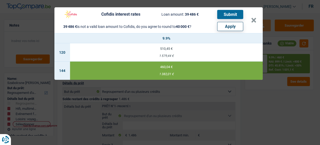
click at [277, 117] on div "Cofidis interest rates Loan amount: 39 486 € Submit 39 486 € is not a valid loa…" at bounding box center [160, 72] width 320 height 145
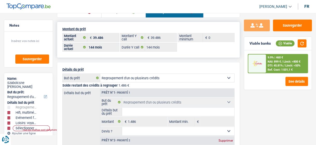
scroll to position [21, 0]
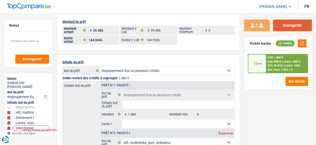
click at [276, 29] on button "Sauvegarder" at bounding box center [292, 26] width 39 height 12
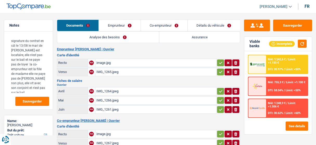
select select "car"
select select "60"
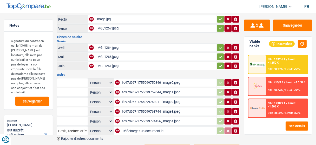
scroll to position [130, 0]
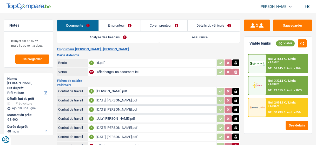
select select "car"
select select "48"
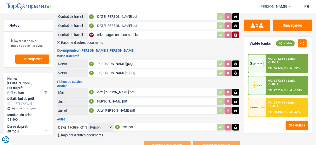
scroll to position [122, 0]
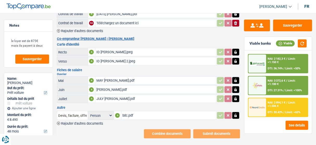
click at [125, 95] on div "JULY [PERSON_NAME].pdf" at bounding box center [155, 99] width 119 height 8
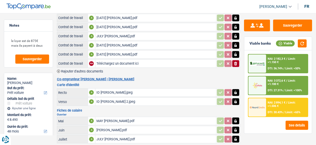
scroll to position [81, 0]
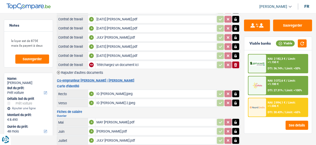
click at [106, 61] on input "Téléchargez un document ici" at bounding box center [155, 65] width 119 height 8
type input "C:\fakepath\07.pdf"
click at [93, 71] on span "Rajouter d'autres documents" at bounding box center [82, 72] width 42 height 3
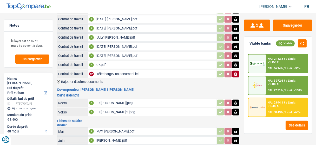
click at [108, 70] on input "Téléchargez un document ici" at bounding box center [155, 74] width 119 height 8
type input "C:\fakepath\07 (2).pdf"
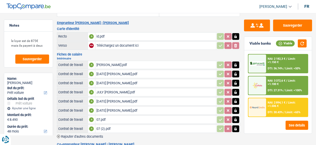
scroll to position [0, 0]
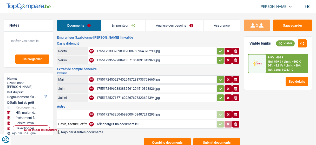
select select "refinancing"
select select "tech"
select select "familyEvent"
select select "hobbies"
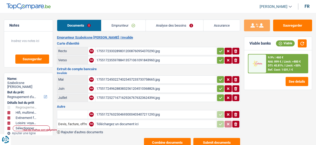
select select "144"
select select "cofidis"
click at [121, 19] on main "Notes Sauvegarder Name: Szabolcsne [PERSON_NAME] But du prêt: Confort maison: m…" at bounding box center [158, 83] width 316 height 151
click at [115, 24] on link "Emprunteur" at bounding box center [123, 25] width 44 height 11
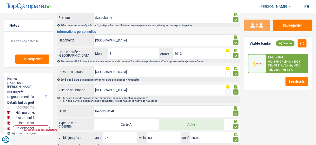
scroll to position [97, 0]
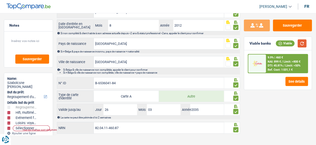
click at [304, 43] on button "button" at bounding box center [302, 43] width 9 height 8
click at [303, 44] on button "button" at bounding box center [302, 43] width 9 height 8
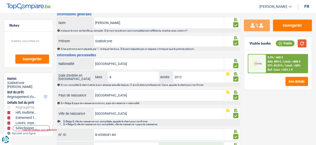
scroll to position [0, 0]
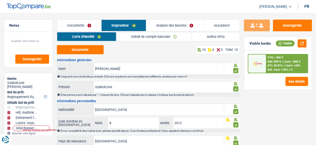
click at [147, 37] on link "Extrait de compte bancaire" at bounding box center [155, 36] width 76 height 9
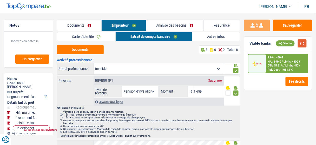
click at [300, 44] on button "button" at bounding box center [302, 43] width 9 height 8
click at [90, 35] on link "Carte d'identité" at bounding box center [86, 36] width 58 height 9
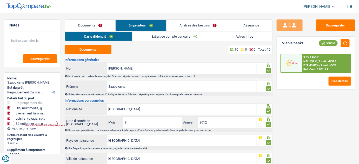
click at [199, 18] on main "Notes Sauvegarder Name: Szabolcsne [PERSON_NAME] But du prêt: Confort maison: m…" at bounding box center [179, 126] width 359 height 236
click at [214, 25] on link "Analyse des besoins" at bounding box center [199, 25] width 64 height 11
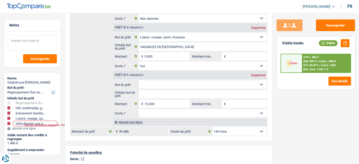
scroll to position [213, 0]
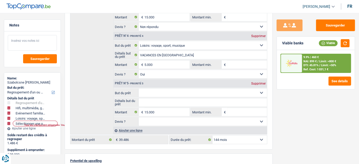
click at [31, 44] on textarea at bounding box center [32, 43] width 49 height 16
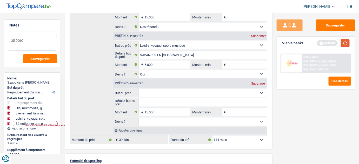
type textarea "35.000€"
drag, startPoint x: 346, startPoint y: 42, endPoint x: 341, endPoint y: 28, distance: 14.9
click at [316, 40] on button "button" at bounding box center [345, 43] width 9 height 8
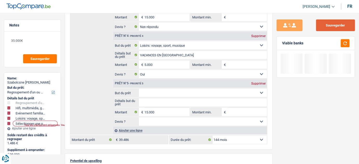
click at [316, 24] on button "Sauvegarder" at bounding box center [335, 26] width 39 height 12
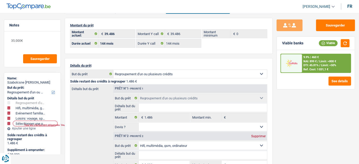
scroll to position [0, 0]
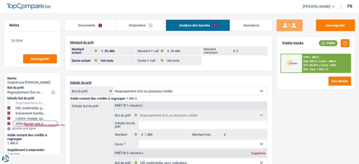
click at [135, 23] on link "Emprunteur" at bounding box center [141, 25] width 50 height 11
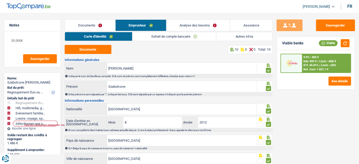
click at [168, 37] on link "Extrait de compte bancaire" at bounding box center [175, 36] width 84 height 9
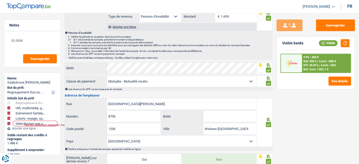
scroll to position [20, 0]
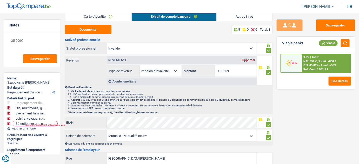
click at [239, 15] on link "Autres infos" at bounding box center [245, 16] width 56 height 9
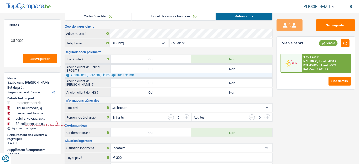
scroll to position [0, 0]
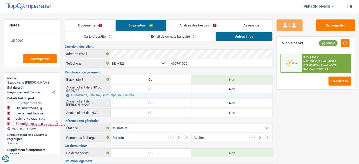
click at [194, 36] on link "Extrait de compte bancaire" at bounding box center [174, 36] width 84 height 9
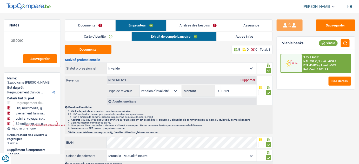
click at [204, 24] on link "Analyse des besoins" at bounding box center [199, 25] width 64 height 11
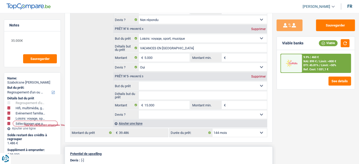
scroll to position [236, 0]
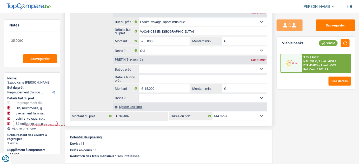
click at [237, 112] on select "12 mois 18 mois 24 mois 30 mois 36 mois 42 mois 48 mois 60 mois 72 mois 84 mois…" at bounding box center [240, 116] width 55 height 8
select select "120"
click at [213, 112] on select "12 mois 18 mois 24 mois 30 mois 36 mois 42 mois 48 mois 60 mois 72 mois 84 mois…" at bounding box center [240, 116] width 55 height 8
select select "120"
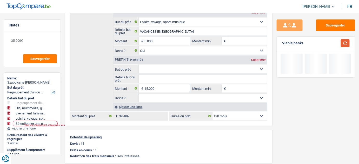
drag, startPoint x: 345, startPoint y: 43, endPoint x: 344, endPoint y: 45, distance: 2.9
click at [316, 43] on button "button" at bounding box center [345, 43] width 9 height 8
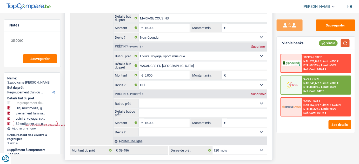
scroll to position [213, 0]
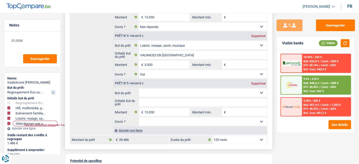
click at [260, 80] on div "Prêt n°5 - Priorité 5 Supprimer" at bounding box center [191, 84] width 154 height 8
click at [259, 82] on div "Supprimer" at bounding box center [258, 83] width 17 height 3
type input "23.000"
type input "24.486"
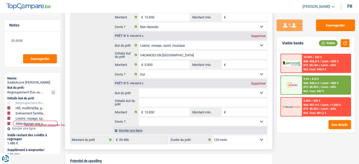
type input "24.486"
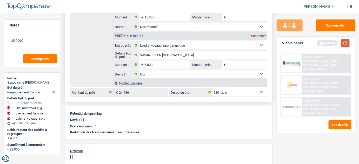
click at [316, 43] on button "button" at bounding box center [345, 43] width 9 height 8
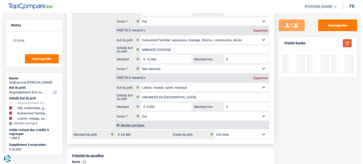
scroll to position [165, 0]
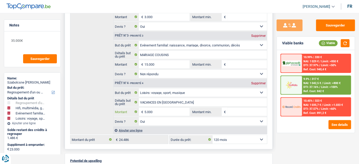
click at [146, 110] on input "5.000" at bounding box center [168, 112] width 46 height 8
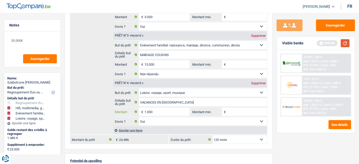
type input "1.000"
type input "19.000"
type input "20.486"
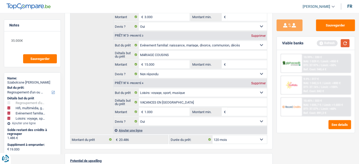
drag, startPoint x: 350, startPoint y: 42, endPoint x: 348, endPoint y: 45, distance: 3.8
click at [316, 42] on button "button" at bounding box center [345, 43] width 9 height 8
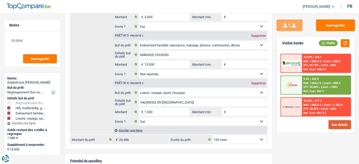
click at [316, 124] on button "See details" at bounding box center [340, 124] width 23 height 9
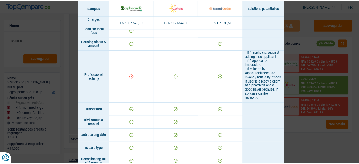
scroll to position [0, 0]
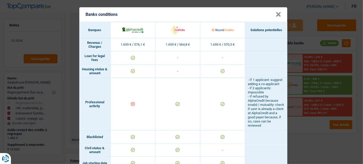
click at [312, 137] on div "Banks conditions × Banques Solutions potentielles Revenus / Charges 1.659 € / 5…" at bounding box center [181, 82] width 363 height 164
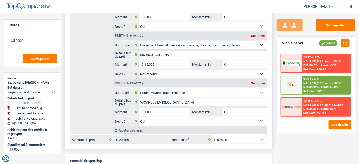
click at [246, 137] on select "12 mois 18 mois 24 mois 30 mois 36 mois 42 mois 48 mois 60 mois 72 mois 84 mois…" at bounding box center [240, 140] width 55 height 8
select select "84"
click at [213, 136] on select "12 mois 18 mois 24 mois 30 mois 36 mois 42 mois 48 mois 60 mois 72 mois 84 mois…" at bounding box center [240, 140] width 55 height 8
select select "84"
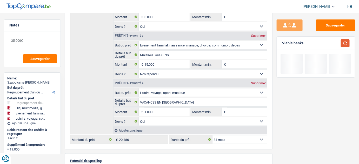
click at [316, 42] on button "button" at bounding box center [345, 43] width 9 height 8
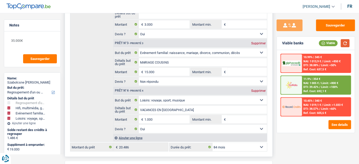
scroll to position [189, 0]
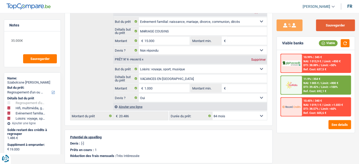
click at [316, 25] on button "Sauvegarder" at bounding box center [335, 26] width 39 height 12
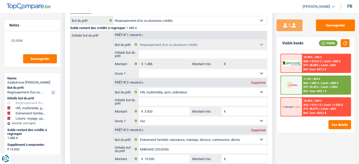
scroll to position [0, 0]
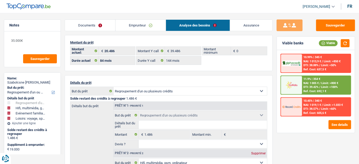
click at [146, 26] on link "Emprunteur" at bounding box center [141, 25] width 50 height 11
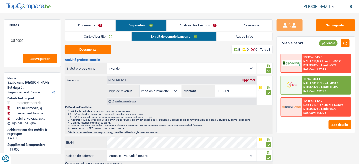
click at [198, 25] on link "Analyse des besoins" at bounding box center [199, 25] width 64 height 11
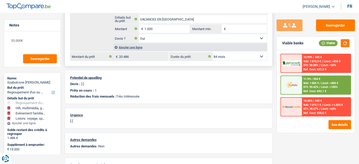
scroll to position [260, 0]
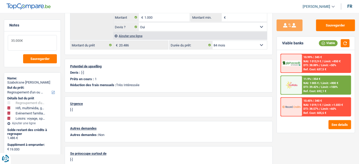
drag, startPoint x: 36, startPoint y: 43, endPoint x: 0, endPoint y: 42, distance: 35.9
click at [0, 42] on div "Notes 35.000€ Sauvegarder Name: Szabolcsne Pintér But du prêt: Confort maison: …" at bounding box center [32, 87] width 65 height 135
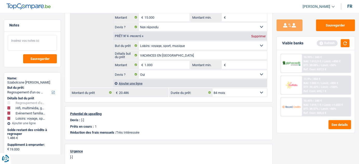
scroll to position [213, 0]
click at [316, 44] on button "button" at bounding box center [345, 43] width 9 height 8
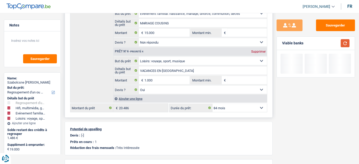
scroll to position [189, 0]
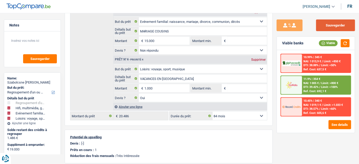
click at [316, 24] on button "Sauvegarder" at bounding box center [335, 26] width 39 height 12
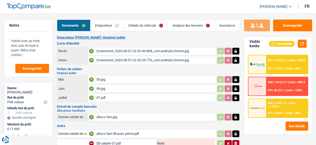
select select "car"
select select "60"
select select "alphacredit"
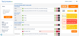
scroll to position [16, 0]
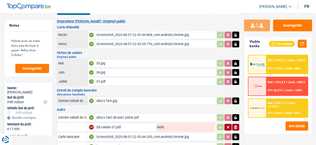
click at [101, 80] on div "07.pdf" at bounding box center [155, 81] width 119 height 8
click at [104, 70] on div "06.jpg" at bounding box center [155, 72] width 119 height 8
click at [108, 63] on div "05.jpg" at bounding box center [155, 63] width 119 height 8
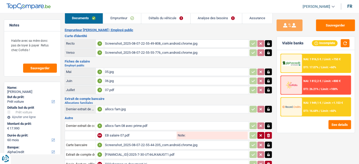
scroll to position [0, 0]
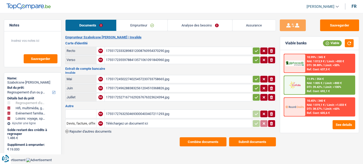
select select "refinancing"
select select "tech"
select select "familyEvent"
select select "hobbies"
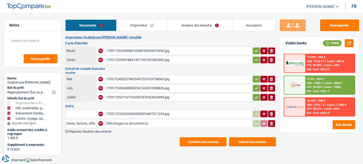
select select "84"
select select "cofidis"
drag, startPoint x: 209, startPoint y: 27, endPoint x: 208, endPoint y: 30, distance: 2.9
click at [209, 27] on link "Analyse des besoins" at bounding box center [200, 25] width 64 height 11
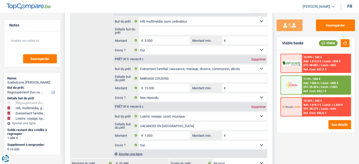
scroll to position [165, 0]
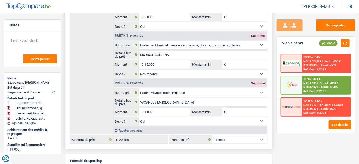
click at [254, 82] on div "Supprimer" at bounding box center [258, 83] width 17 height 3
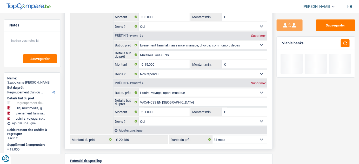
type input "18.000"
type input "19.486"
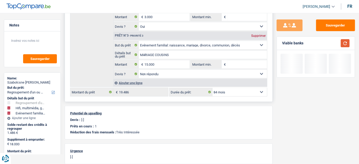
click at [344, 44] on button "button" at bounding box center [345, 43] width 9 height 8
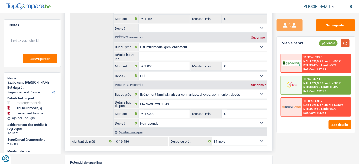
scroll to position [142, 0]
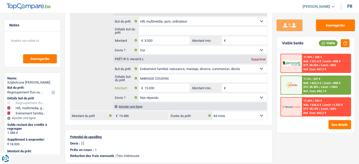
click at [148, 88] on input "15.000" at bounding box center [168, 88] width 46 height 8
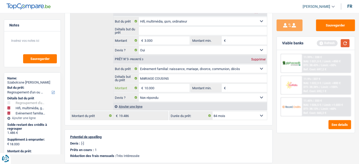
type input "10.000"
type input "13.000"
type input "14.486"
select select "60"
type input "14.486"
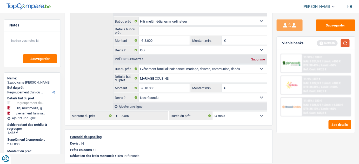
select select "60"
type input "14.486"
select select "60"
click at [343, 44] on button "button" at bounding box center [345, 43] width 9 height 8
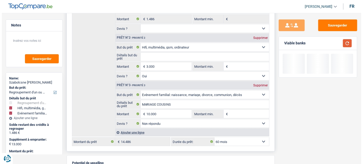
scroll to position [118, 0]
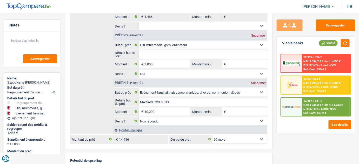
click at [320, 86] on span "/" at bounding box center [320, 87] width 1 height 3
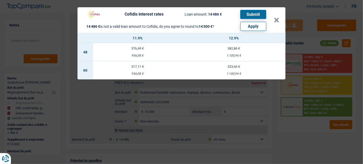
click at [258, 26] on button "Apply" at bounding box center [253, 26] width 26 height 9
type input "13.014"
type input "14.500"
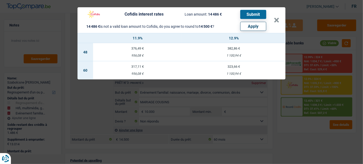
select select "other"
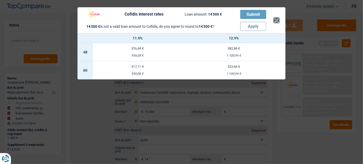
click at [277, 22] on button "×" at bounding box center [276, 20] width 5 height 5
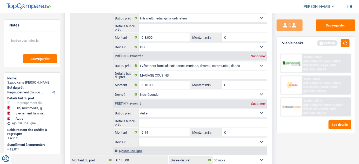
scroll to position [165, 0]
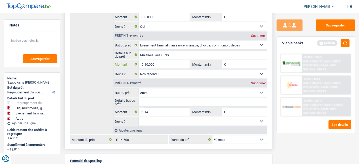
click at [167, 61] on input "10.000" at bounding box center [168, 64] width 46 height 8
type input "1.000"
select select
type input "100"
select select
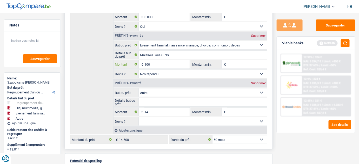
type input "1.001"
select select
type input "10.014"
select select
type input "10.014"
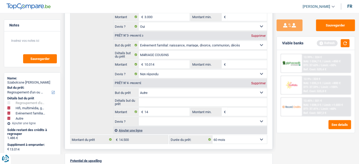
type input "13.028"
type input "14.514"
click at [259, 82] on div "Supprimer" at bounding box center [258, 83] width 17 height 3
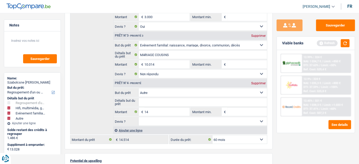
type input "13.014"
type input "14.500"
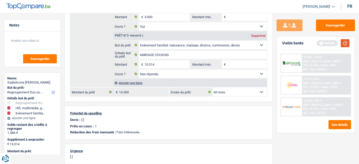
click at [346, 42] on button "button" at bounding box center [345, 43] width 9 height 8
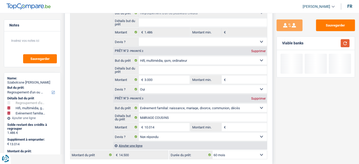
scroll to position [94, 0]
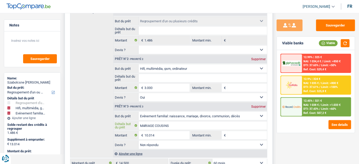
click at [142, 124] on input "MARIAGE COUSINS" at bounding box center [203, 126] width 129 height 8
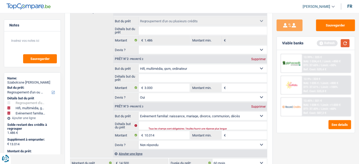
drag, startPoint x: 345, startPoint y: 44, endPoint x: 340, endPoint y: 45, distance: 4.7
click at [343, 44] on button "button" at bounding box center [345, 43] width 9 height 8
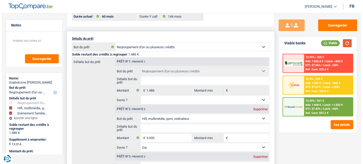
scroll to position [47, 0]
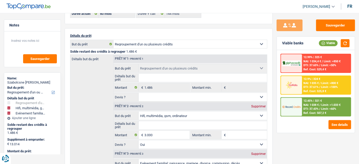
click at [299, 86] on img at bounding box center [292, 85] width 18 height 9
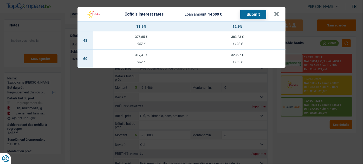
click at [229, 60] on td "323,97 € 1 102 €" at bounding box center [237, 59] width 96 height 18
type input "12,90"
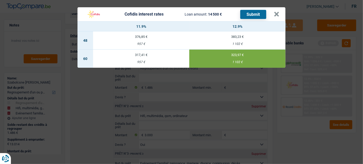
click at [255, 15] on button "Submit" at bounding box center [253, 14] width 26 height 9
click at [276, 14] on button "×" at bounding box center [276, 14] width 5 height 5
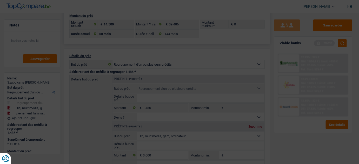
scroll to position [0, 0]
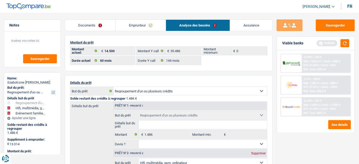
click at [72, 22] on link "Documents" at bounding box center [90, 25] width 50 height 11
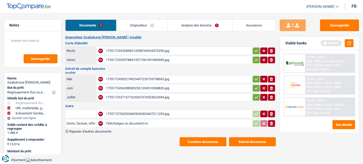
click at [162, 110] on div "17551727632504693000403407211293.jpg" at bounding box center [178, 114] width 145 height 8
click at [249, 141] on button "Submit documents" at bounding box center [252, 142] width 47 height 9
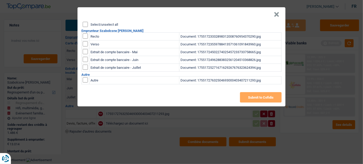
click at [86, 25] on input "Select/unselect all" at bounding box center [85, 24] width 5 height 5
checkbox input "true"
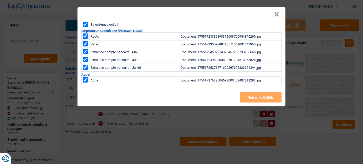
checkbox input "true"
click at [87, 79] on input "checkbox" at bounding box center [85, 79] width 5 height 5
checkbox input "false"
click at [274, 98] on button "Submit to Cofidis" at bounding box center [261, 97] width 42 height 10
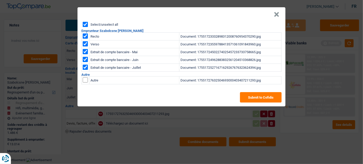
click at [279, 14] on button "×" at bounding box center [276, 14] width 5 height 5
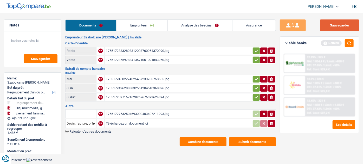
click at [338, 26] on button "Sauvegarder" at bounding box center [339, 26] width 39 height 12
drag, startPoint x: 350, startPoint y: 44, endPoint x: 262, endPoint y: 32, distance: 88.8
click at [350, 44] on button "button" at bounding box center [349, 43] width 9 height 8
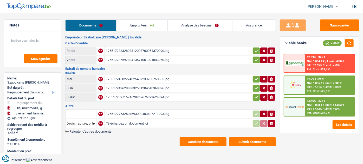
click at [315, 107] on span "DTI: 37.43%" at bounding box center [314, 108] width 15 height 3
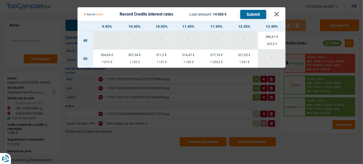
click at [244, 59] on td "321,02 € 1 247 €" at bounding box center [244, 59] width 28 height 18
select select "record credits"
type input "12,45"
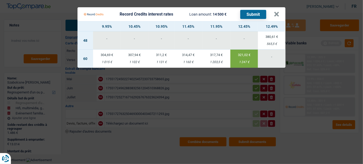
click at [253, 14] on button "Submit" at bounding box center [253, 14] width 26 height 9
click at [279, 14] on button "×" at bounding box center [276, 14] width 5 height 5
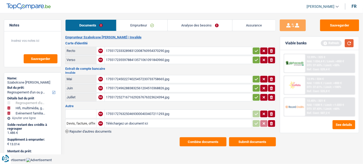
drag, startPoint x: 349, startPoint y: 43, endPoint x: 362, endPoint y: 43, distance: 13.3
click at [349, 43] on button "button" at bounding box center [349, 43] width 9 height 8
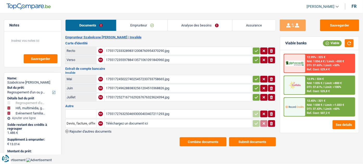
click at [206, 26] on link "Analyse des besoins" at bounding box center [200, 25] width 64 height 11
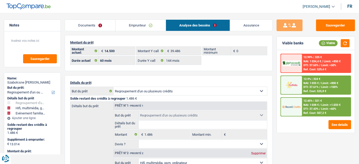
click at [141, 25] on link "Emprunteur" at bounding box center [141, 25] width 50 height 11
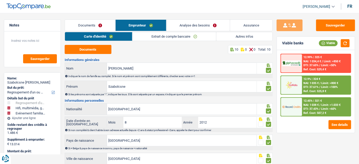
click at [246, 36] on link "Autres infos" at bounding box center [245, 36] width 56 height 9
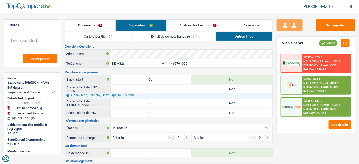
click at [200, 26] on link "Analyse des besoins" at bounding box center [199, 25] width 64 height 11
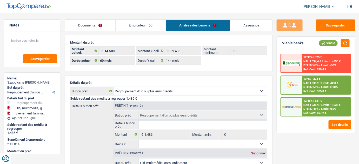
click at [149, 26] on link "Emprunteur" at bounding box center [141, 25] width 50 height 11
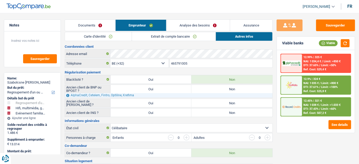
click at [193, 23] on link "Analyse des besoins" at bounding box center [199, 25] width 64 height 11
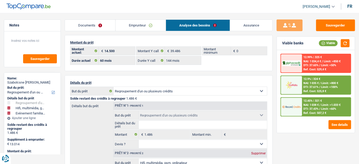
click at [139, 28] on link "Emprunteur" at bounding box center [141, 25] width 50 height 11
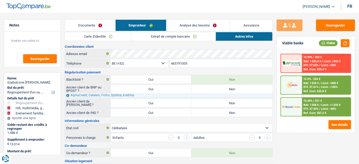
drag, startPoint x: 111, startPoint y: 37, endPoint x: 104, endPoint y: 51, distance: 15.8
click at [111, 37] on link "Carte d'identité" at bounding box center [98, 36] width 67 height 9
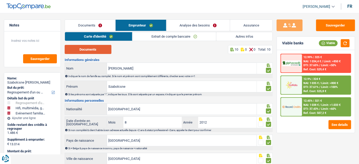
click at [103, 49] on button "Documents" at bounding box center [88, 49] width 47 height 9
click at [189, 40] on link "Extrait de compte bancaire" at bounding box center [175, 36] width 84 height 9
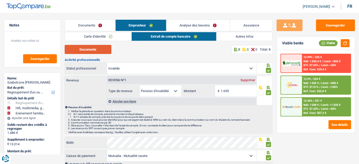
click at [89, 48] on button "Documents" at bounding box center [88, 49] width 47 height 9
click at [90, 25] on link "Documents" at bounding box center [90, 25] width 50 height 11
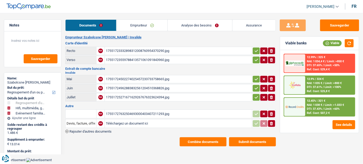
click at [165, 113] on div "17551727632504693000403407211293.jpg" at bounding box center [178, 114] width 145 height 8
click at [142, 24] on link "Emprunteur" at bounding box center [142, 25] width 51 height 11
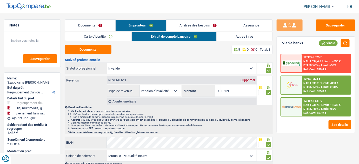
click at [292, 83] on img at bounding box center [292, 85] width 18 height 9
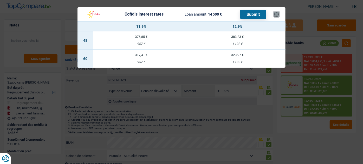
click at [276, 12] on button "×" at bounding box center [276, 14] width 5 height 5
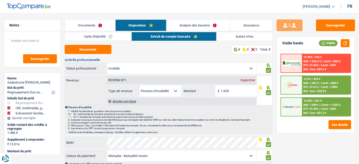
click at [308, 110] on div "12.45% | 321 € NAI: 1 038 € / Limit: >1.033 € DTI: 37.43% / Limit: <60% Ref. Co…" at bounding box center [326, 107] width 49 height 18
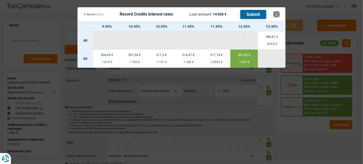
click at [277, 12] on button "×" at bounding box center [276, 14] width 5 height 5
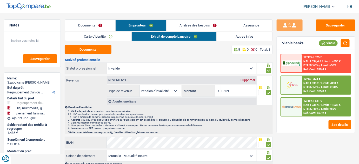
click at [190, 25] on link "Analyse des besoins" at bounding box center [199, 25] width 64 height 11
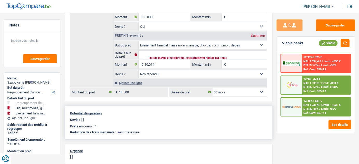
scroll to position [189, 0]
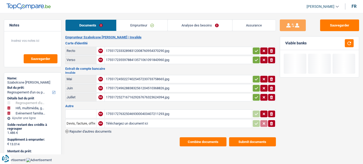
select select "refinancing"
select select "tech"
select select "familyEvent"
select select "60"
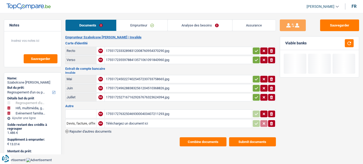
select select "record credits"
select select "60"
select select "144"
select select "refinancing"
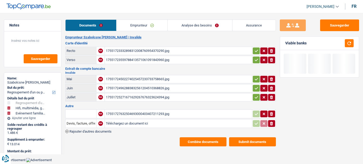
select select "tech"
select select "yes"
select select "familyEvent"
select select "not_answered"
select select "60"
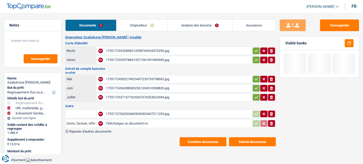
click at [143, 25] on link "Emprunteur" at bounding box center [142, 25] width 51 height 11
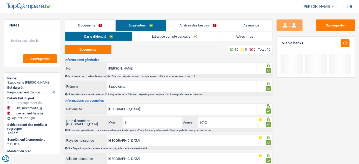
click at [247, 35] on link "Autres infos" at bounding box center [245, 36] width 56 height 9
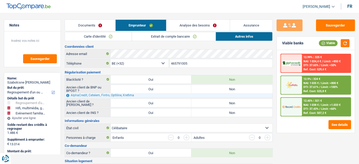
click at [203, 23] on link "Analyse des besoins" at bounding box center [199, 25] width 64 height 11
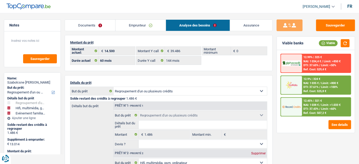
click at [146, 24] on link "Emprunteur" at bounding box center [141, 25] width 50 height 11
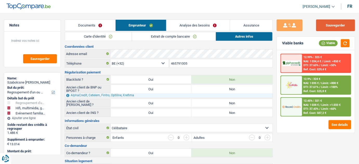
click at [337, 24] on button "Sauvegarder" at bounding box center [335, 26] width 39 height 12
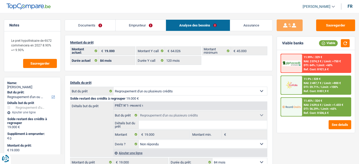
select select "refinancing"
select select "84"
select select "record credits"
select select "84"
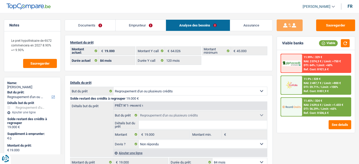
select select "120"
select select "refinancing"
select select "not_answered"
select select "84"
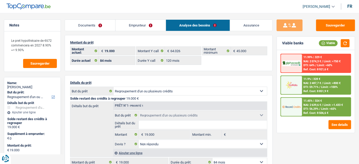
click at [128, 23] on link "Emprunteur" at bounding box center [141, 25] width 50 height 11
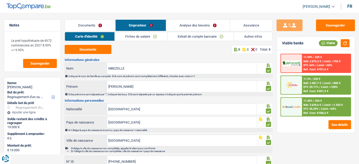
click at [257, 35] on link "Autres infos" at bounding box center [253, 36] width 38 height 9
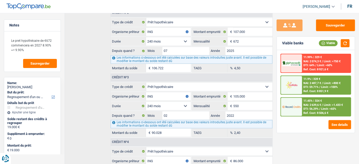
scroll to position [213, 0]
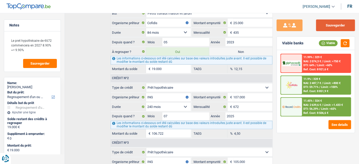
click at [325, 26] on button "Sauvegarder" at bounding box center [335, 26] width 39 height 12
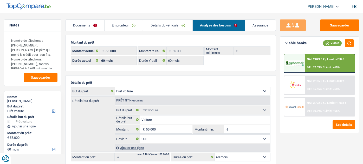
select select "car"
select select "60"
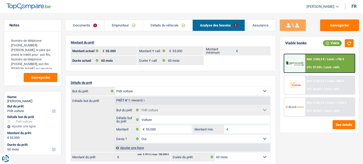
select select "car"
select select "yes"
select select "60"
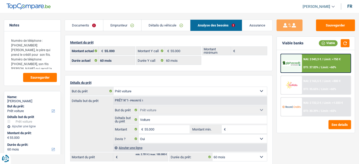
click at [86, 27] on link "Documents" at bounding box center [84, 25] width 38 height 11
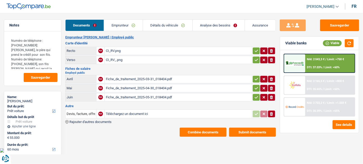
click at [123, 51] on div "CI_RV.png" at bounding box center [178, 51] width 145 height 8
click at [118, 96] on div "Fiche_de_traitement_2025-05-31_018404.pdf" at bounding box center [178, 98] width 145 height 8
click at [124, 28] on link "Emprunteur" at bounding box center [123, 25] width 38 height 11
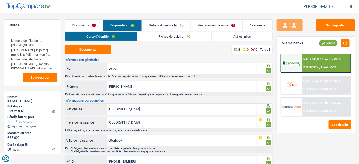
click at [200, 36] on link "Fiches de salaire" at bounding box center [174, 36] width 75 height 9
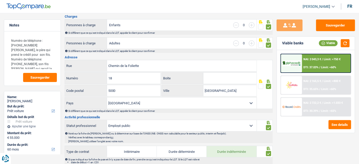
scroll to position [47, 0]
